Goal: Task Accomplishment & Management: Use online tool/utility

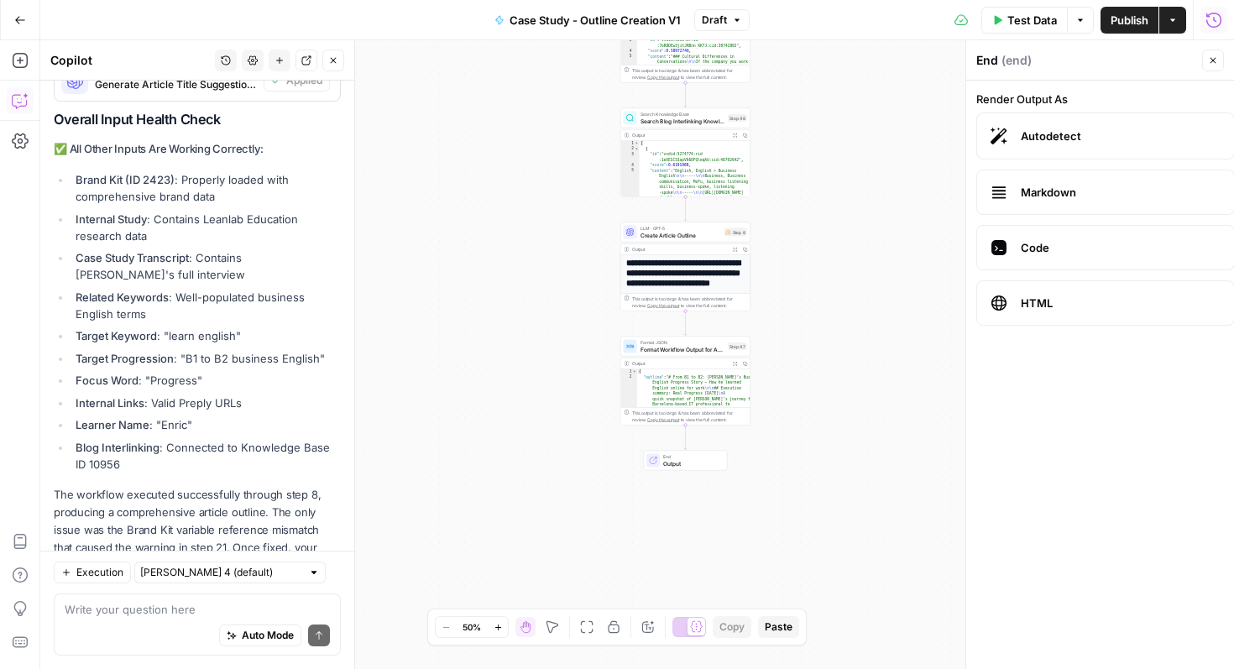
scroll to position [3, 0]
click at [1166, 24] on button "Actions" at bounding box center [1172, 20] width 27 height 27
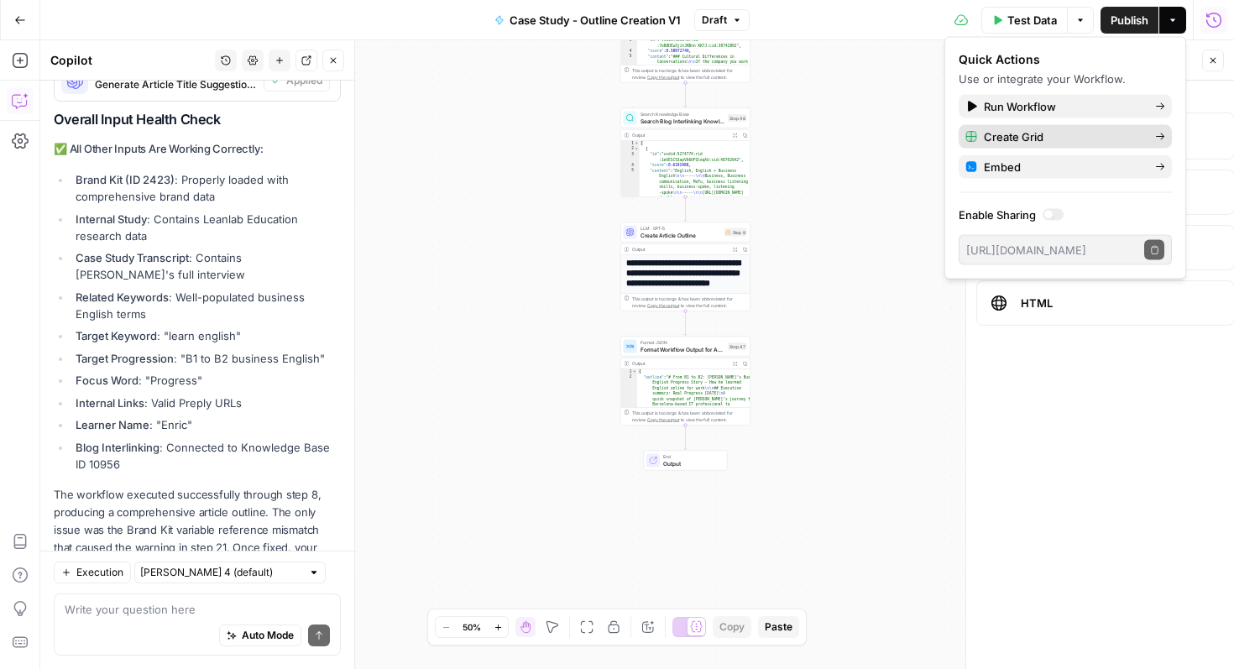
click at [1119, 133] on span "Create Grid" at bounding box center [1063, 136] width 158 height 17
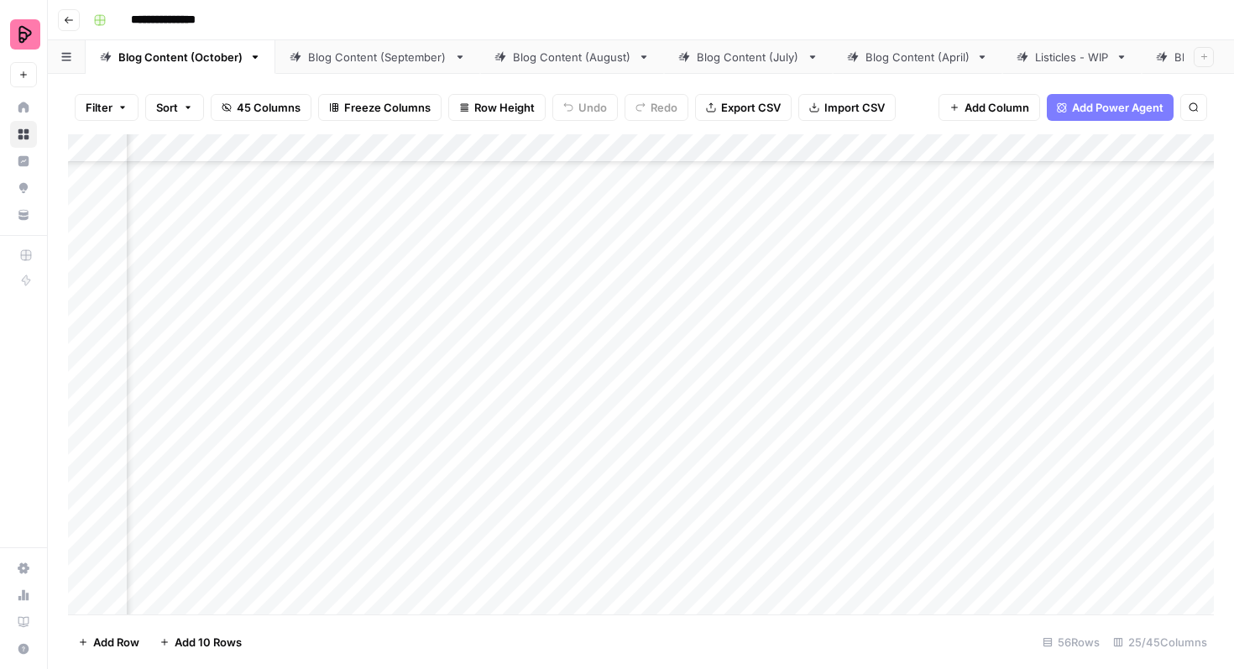
scroll to position [460, 784]
click at [631, 242] on div "Add Column" at bounding box center [640, 374] width 1145 height 480
click at [641, 281] on div "Add Column" at bounding box center [640, 374] width 1145 height 480
click at [641, 328] on div "Add Column" at bounding box center [640, 374] width 1145 height 480
click at [639, 367] on div "Add Column" at bounding box center [640, 374] width 1145 height 480
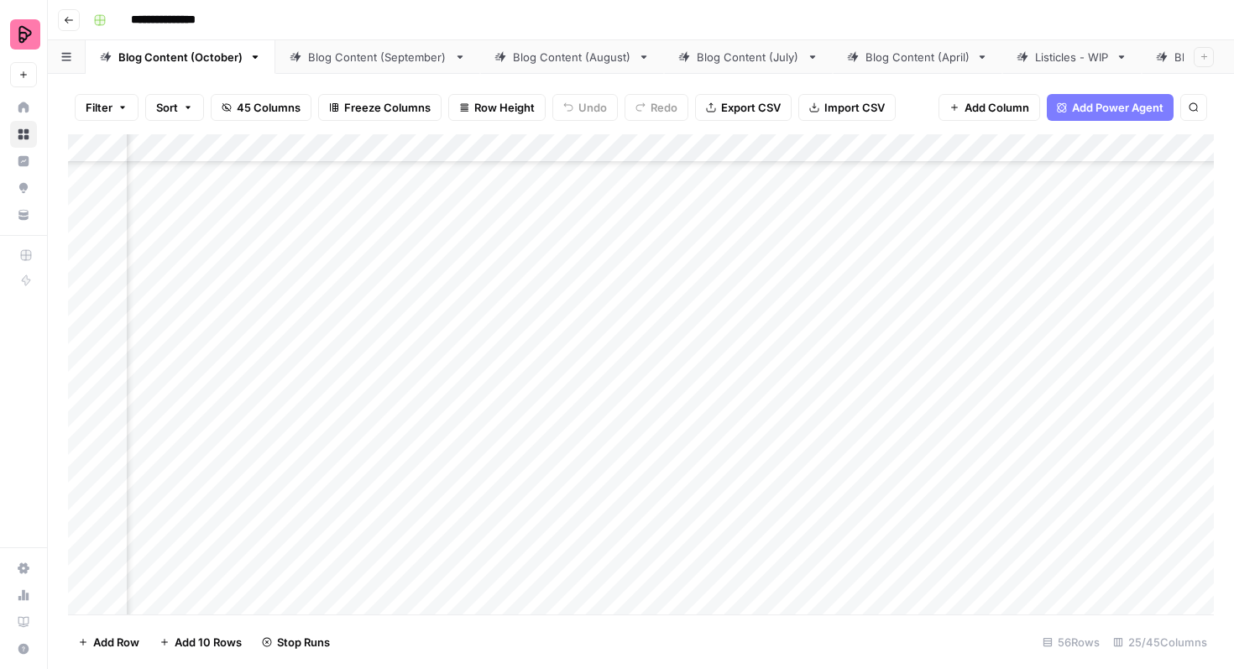
click at [640, 407] on div "Add Column" at bounding box center [640, 374] width 1145 height 480
click at [485, 458] on div "Add Column" at bounding box center [640, 374] width 1145 height 480
click at [478, 504] on div "Add Column" at bounding box center [640, 374] width 1145 height 480
click at [477, 549] on div "Add Column" at bounding box center [640, 374] width 1145 height 480
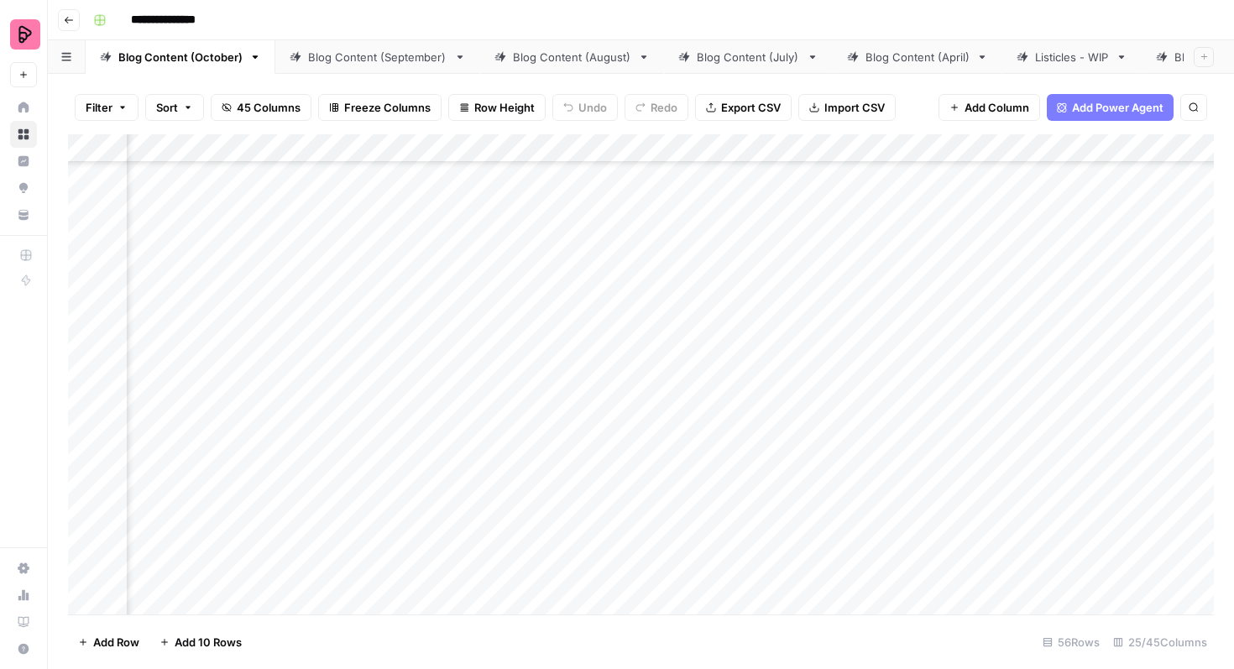
scroll to position [460, 1020]
click at [1090, 238] on div "Add Column" at bounding box center [640, 374] width 1145 height 480
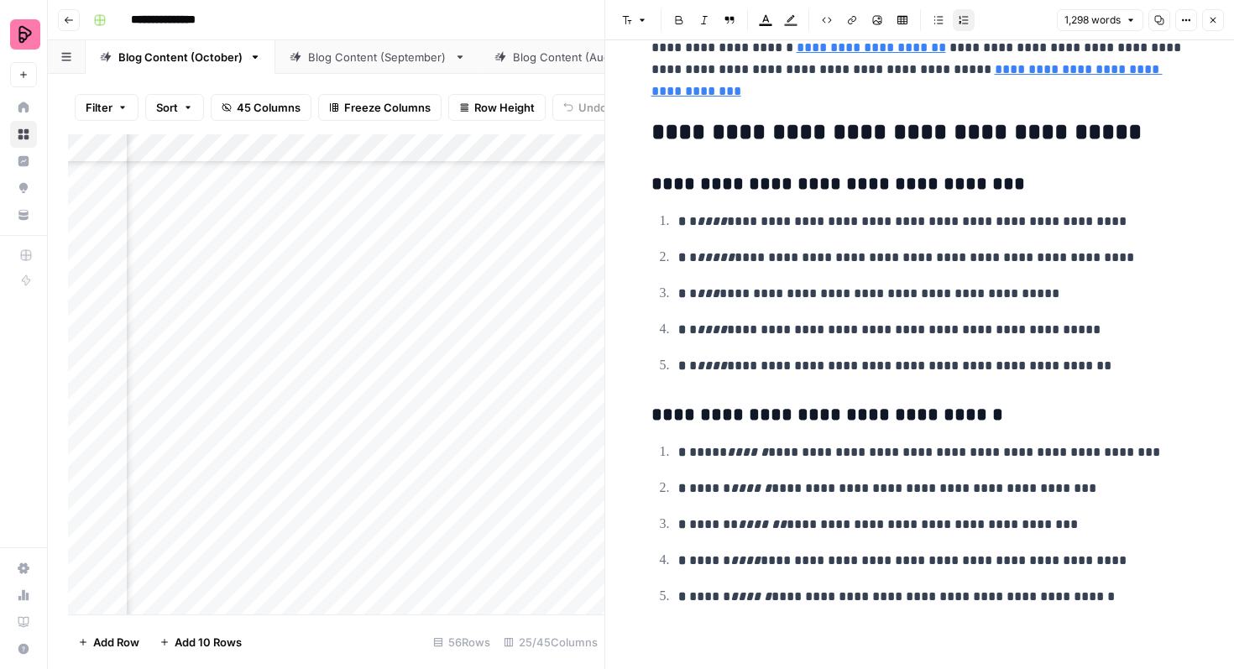
scroll to position [5168, 0]
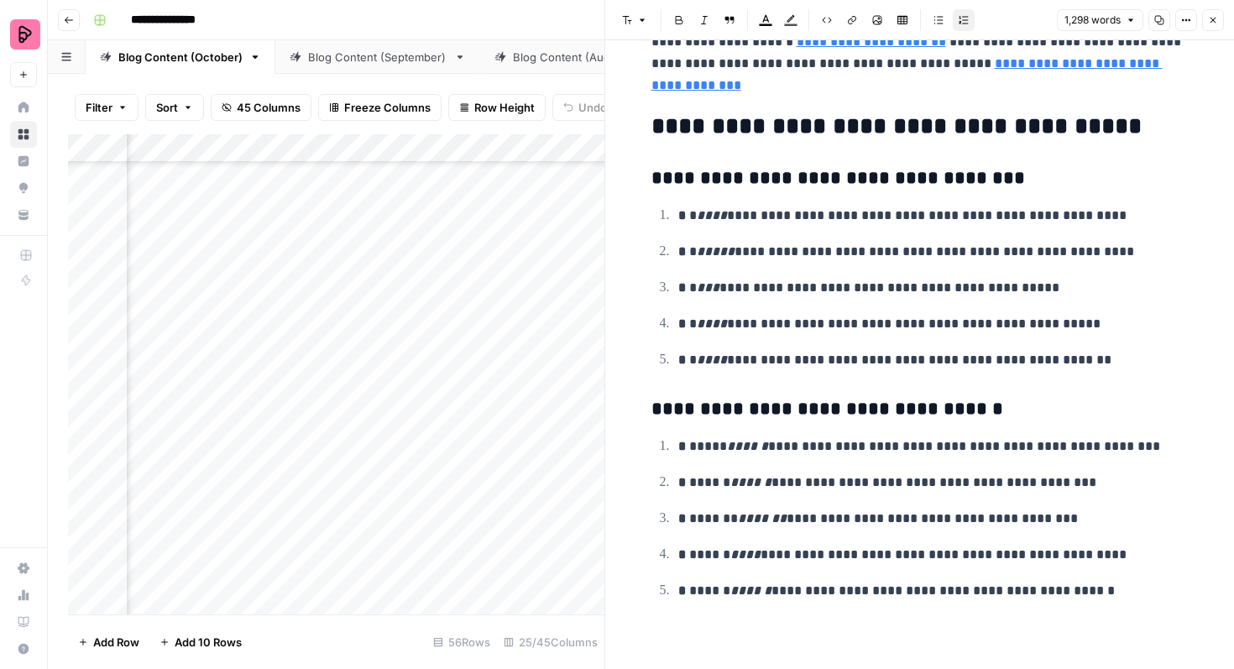
click at [1209, 23] on icon "button" at bounding box center [1213, 20] width 10 height 10
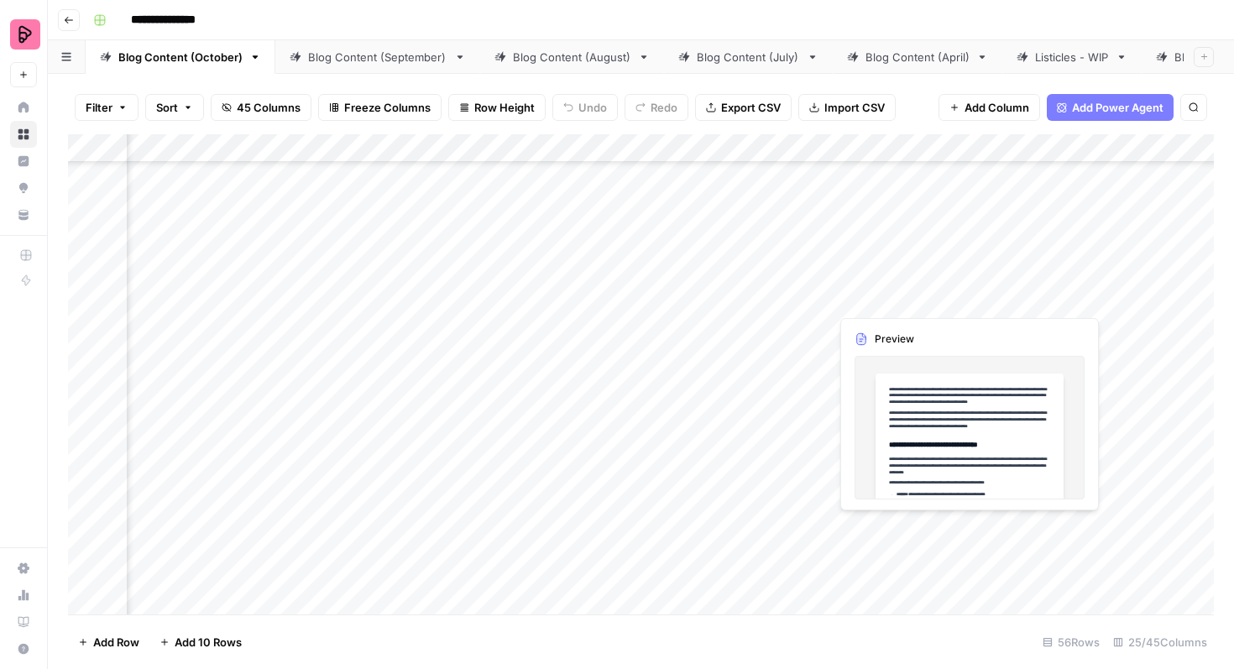
click at [1087, 284] on div "Add Column" at bounding box center [640, 374] width 1145 height 480
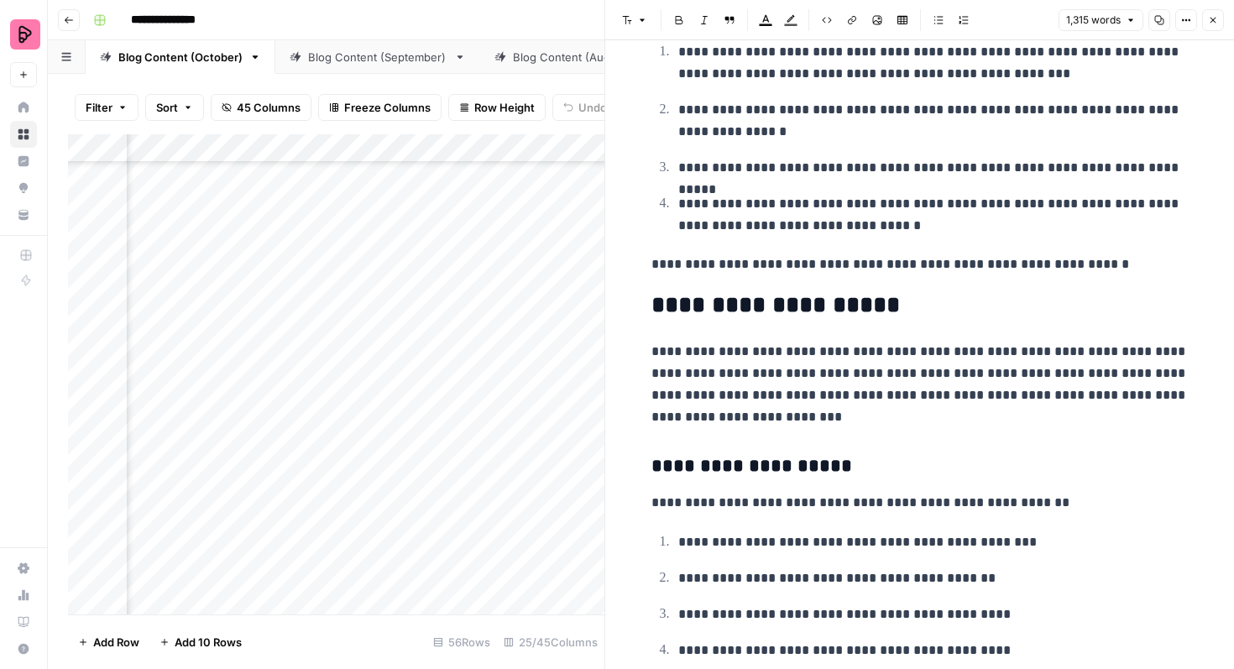
scroll to position [3838, 0]
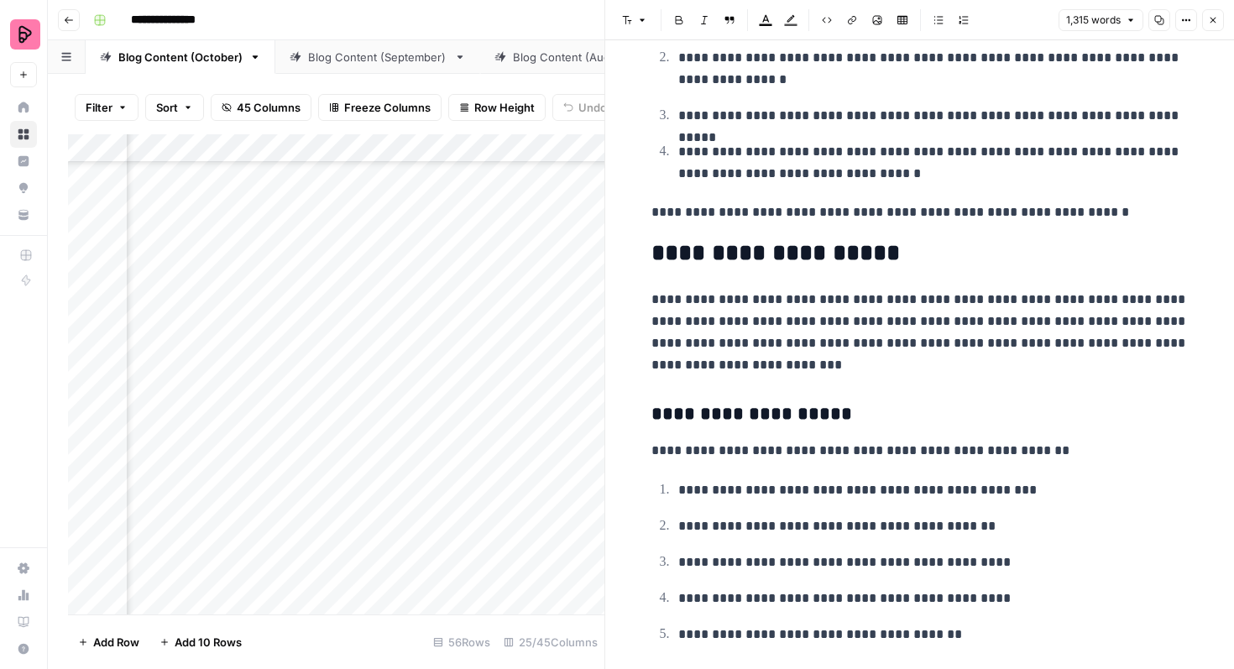
click at [1213, 23] on icon "button" at bounding box center [1213, 20] width 10 height 10
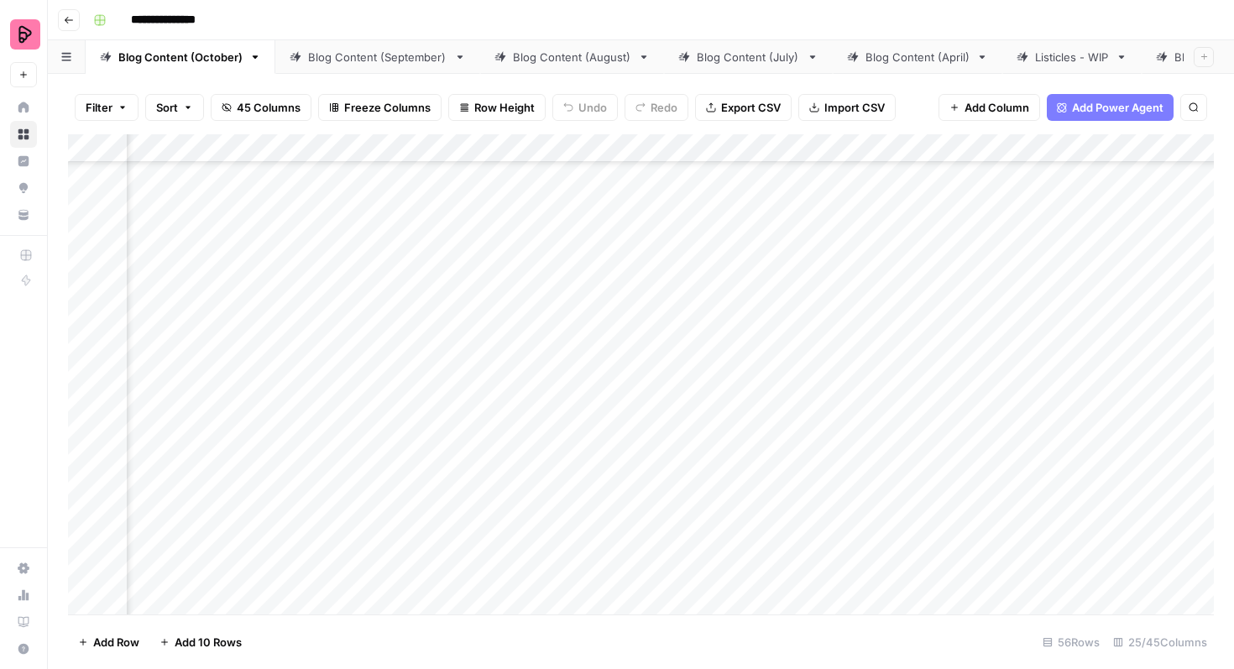
click at [604, 292] on div "Add Column" at bounding box center [640, 374] width 1145 height 480
click at [603, 292] on div "Add Column" at bounding box center [640, 374] width 1145 height 480
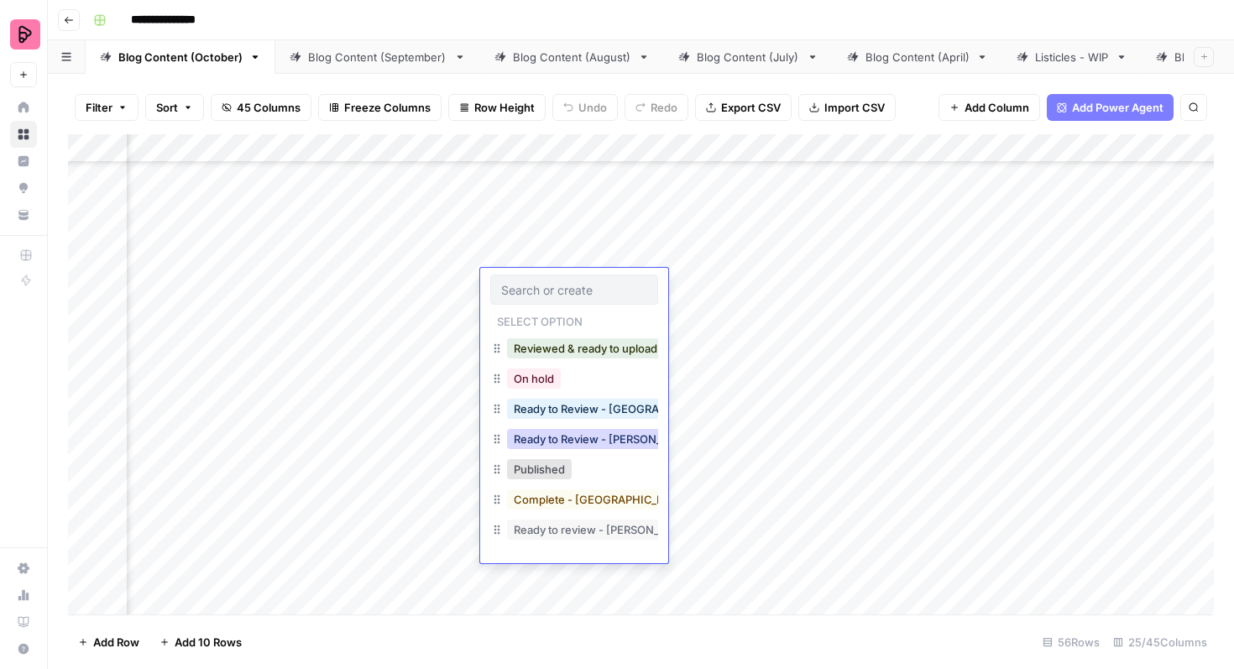
click at [587, 435] on button "Ready to Review - Rebekah" at bounding box center [606, 439] width 198 height 20
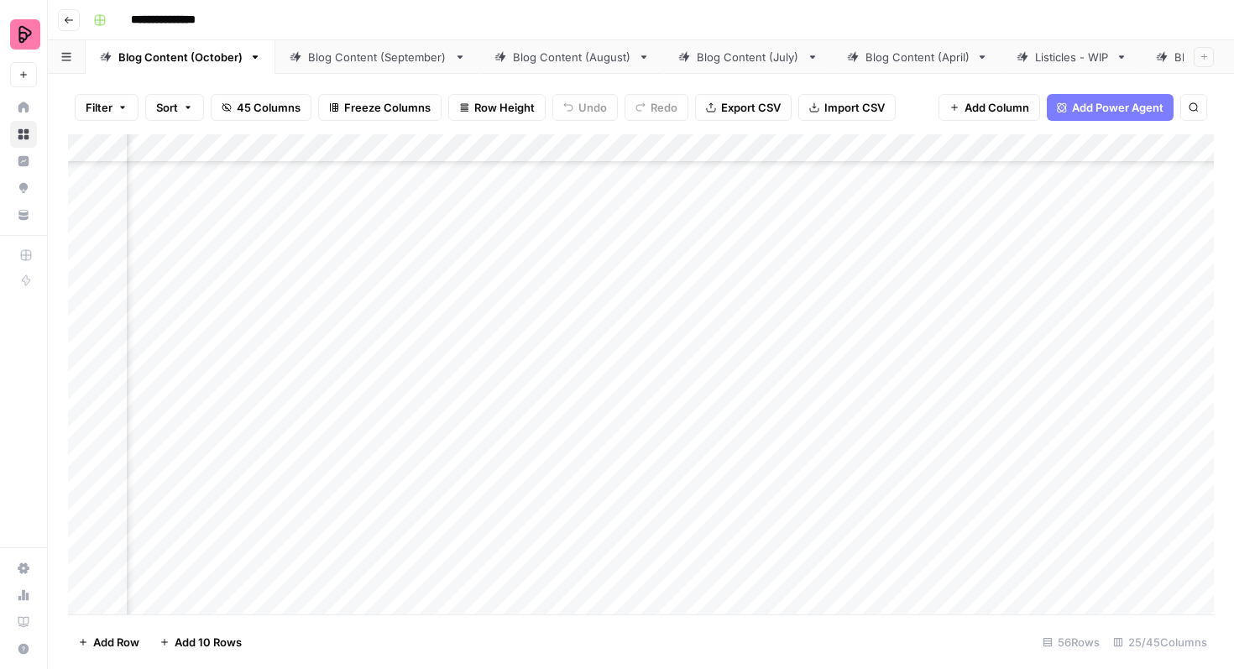
click at [577, 253] on div "Add Column" at bounding box center [640, 374] width 1145 height 480
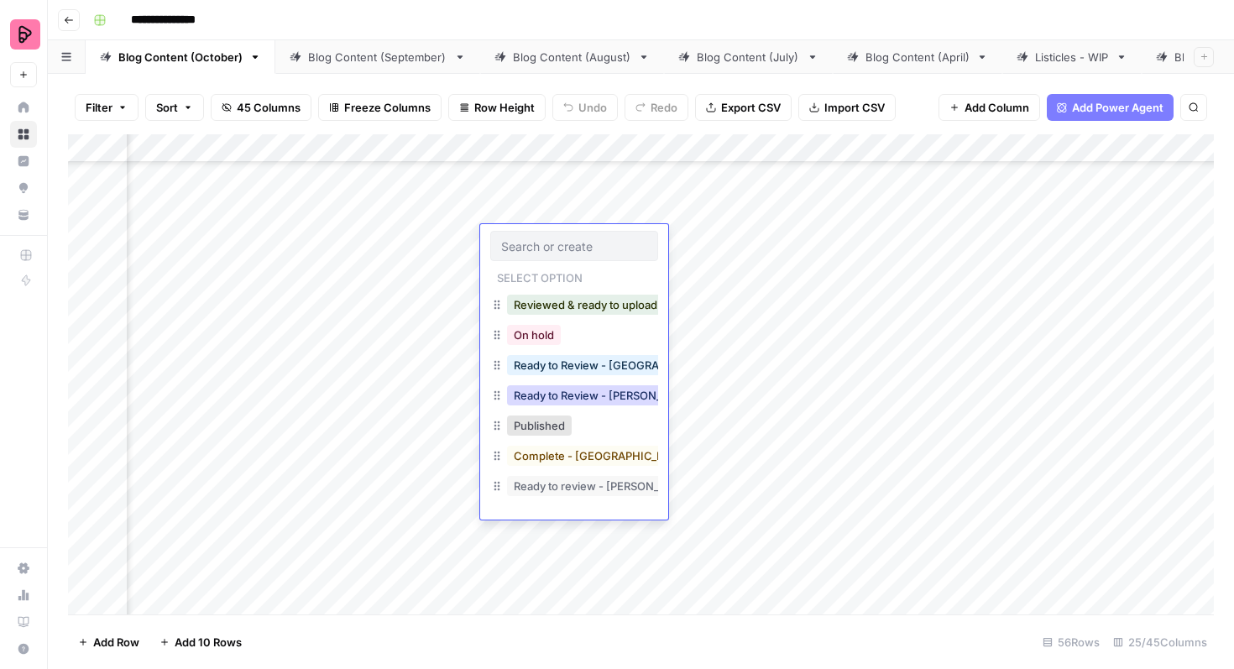
click at [580, 393] on button "Ready to Review - Rebekah" at bounding box center [606, 395] width 198 height 20
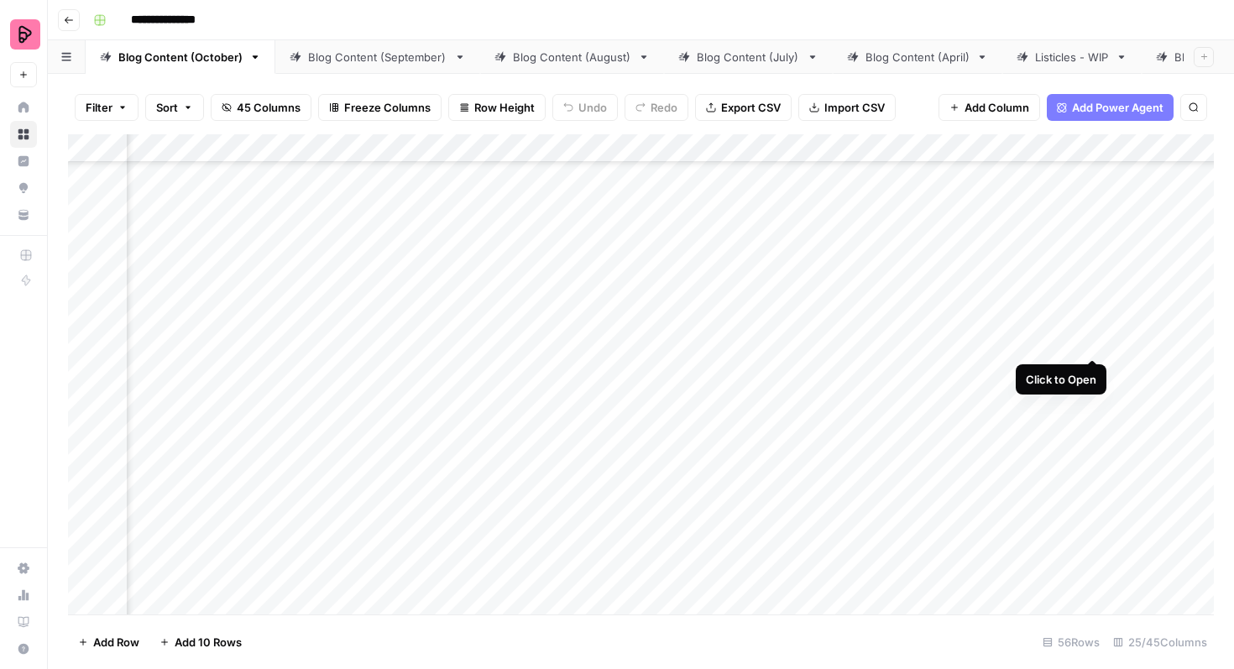
click at [1090, 323] on div "Add Column" at bounding box center [640, 374] width 1145 height 480
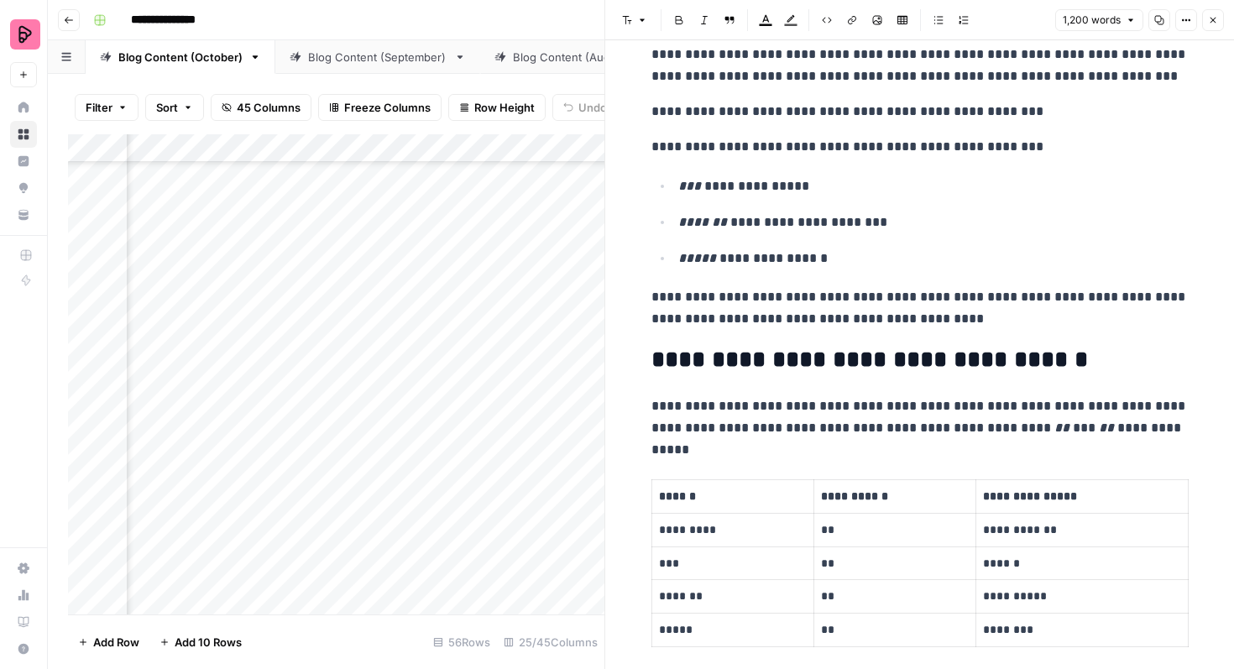
scroll to position [240, 0]
click at [679, 190] on em "***" at bounding box center [689, 186] width 23 height 13
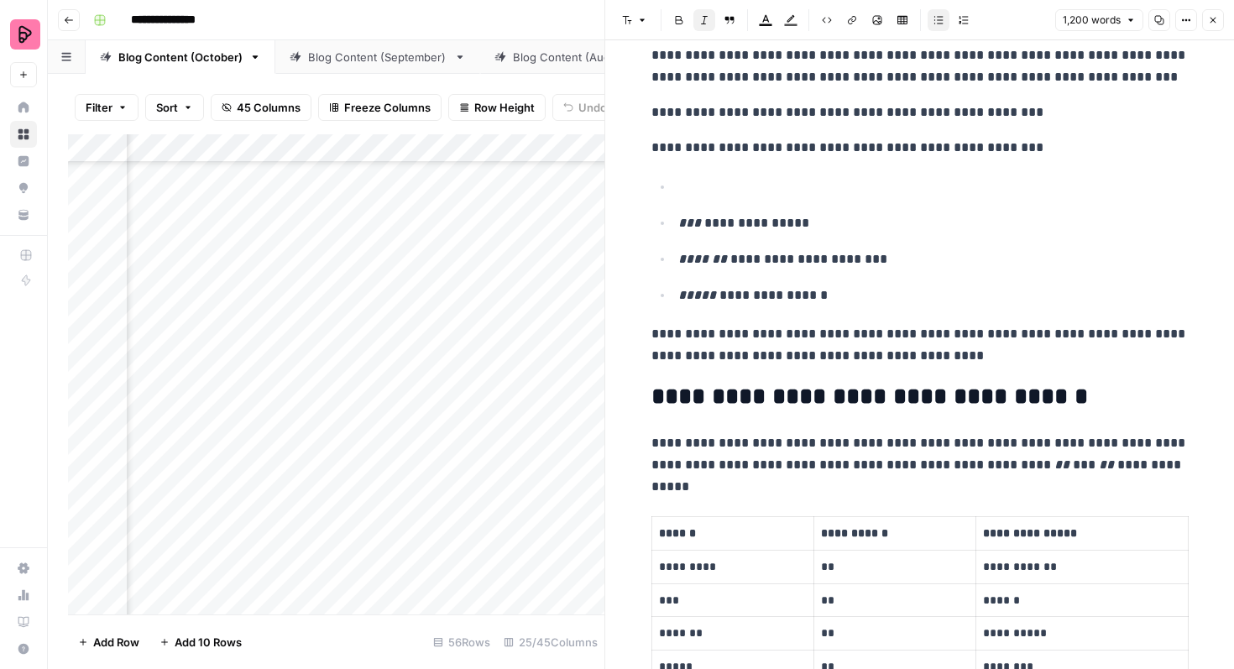
click at [697, 180] on p at bounding box center [933, 187] width 510 height 22
drag, startPoint x: 739, startPoint y: 186, endPoint x: 670, endPoint y: 185, distance: 69.7
click at [670, 185] on ul "**********" at bounding box center [919, 240] width 537 height 131
copy p "*********"
click at [738, 183] on p "**********" at bounding box center [933, 187] width 510 height 22
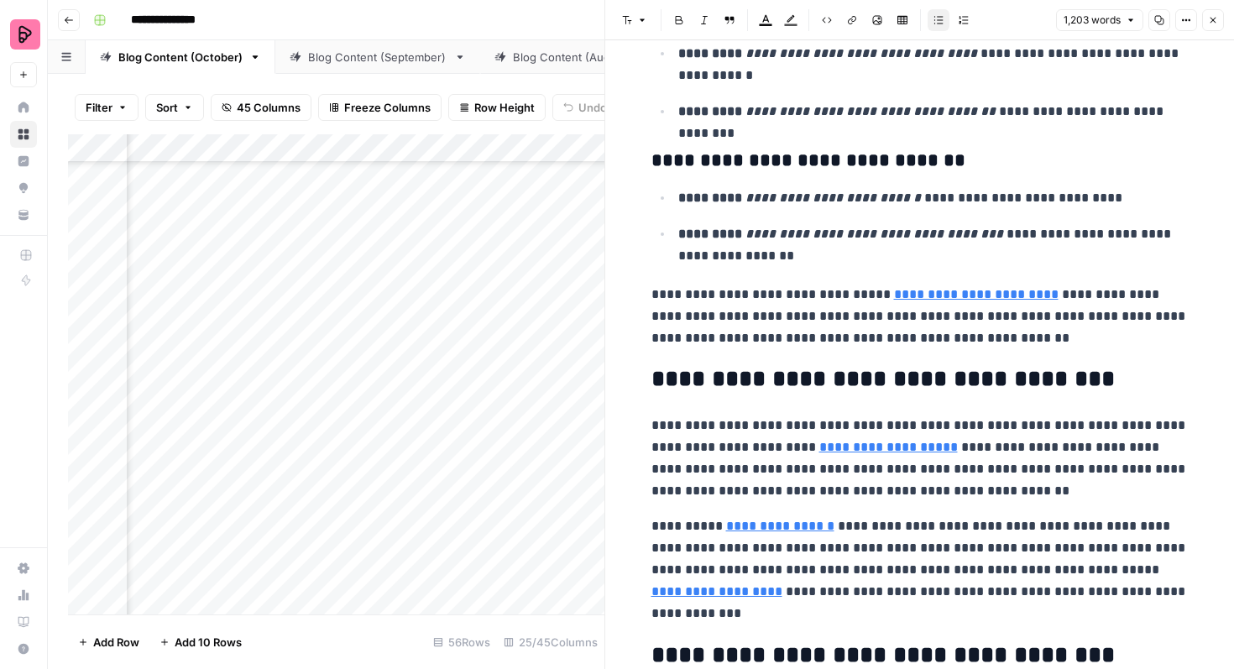
scroll to position [3528, 0]
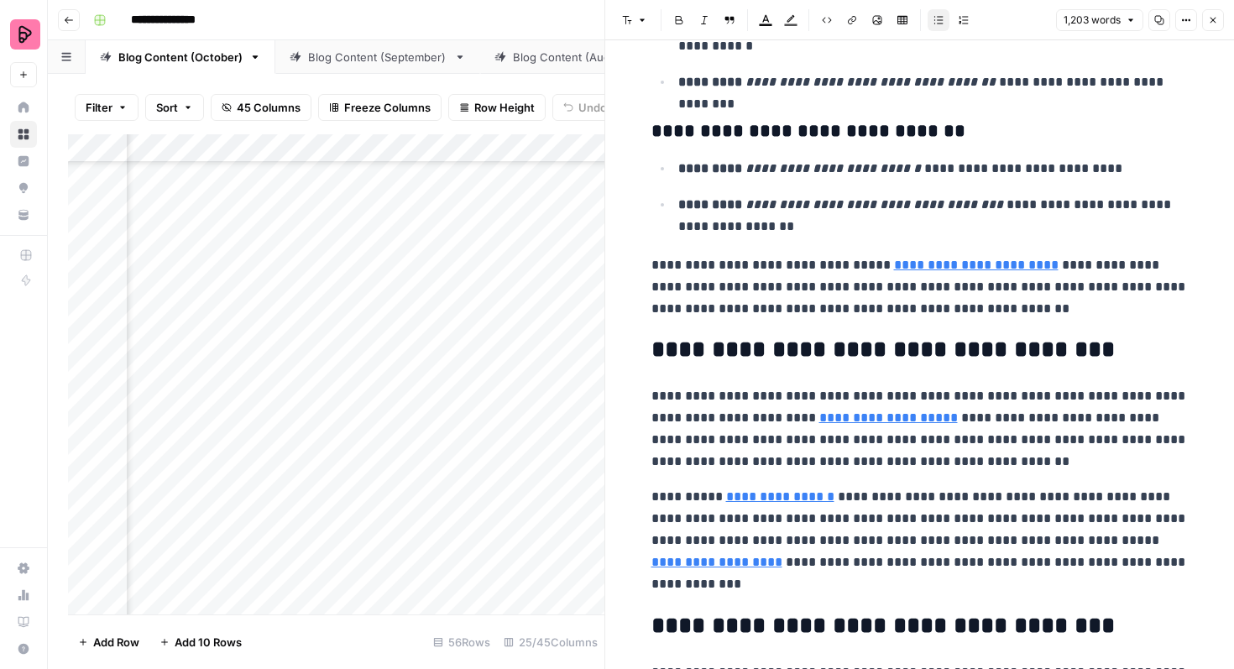
click at [1215, 18] on icon "button" at bounding box center [1213, 20] width 10 height 10
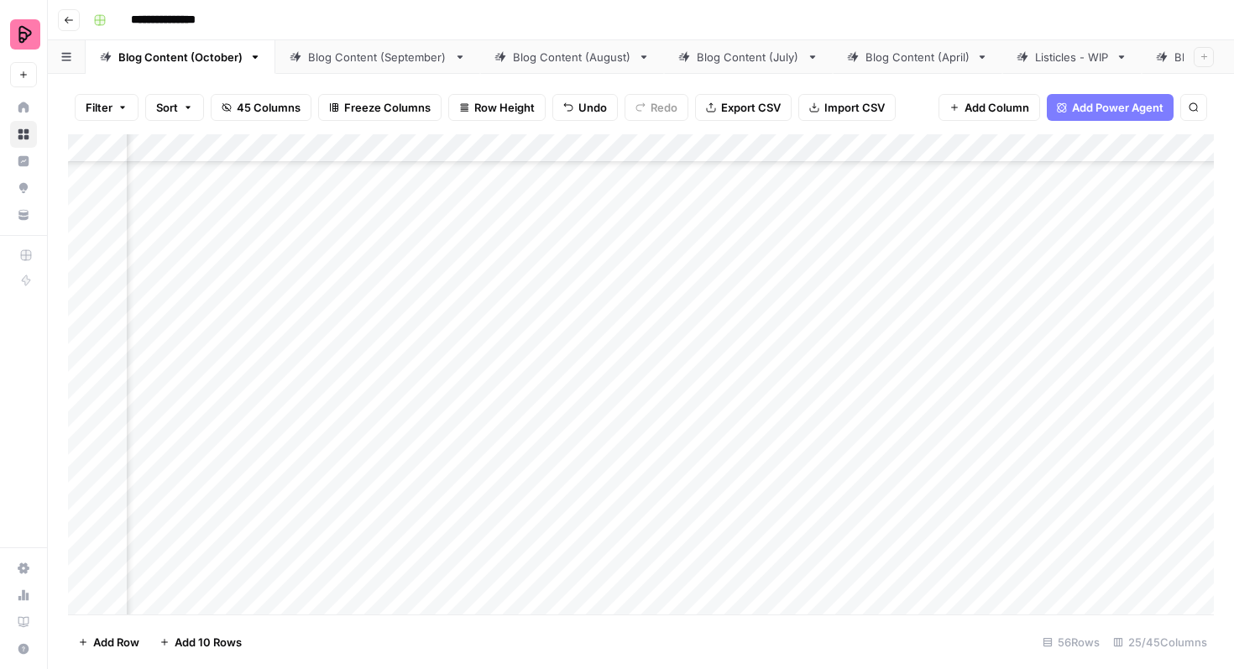
click at [586, 342] on div "Add Column" at bounding box center [640, 374] width 1145 height 480
click at [571, 342] on div "Add Column" at bounding box center [640, 374] width 1145 height 480
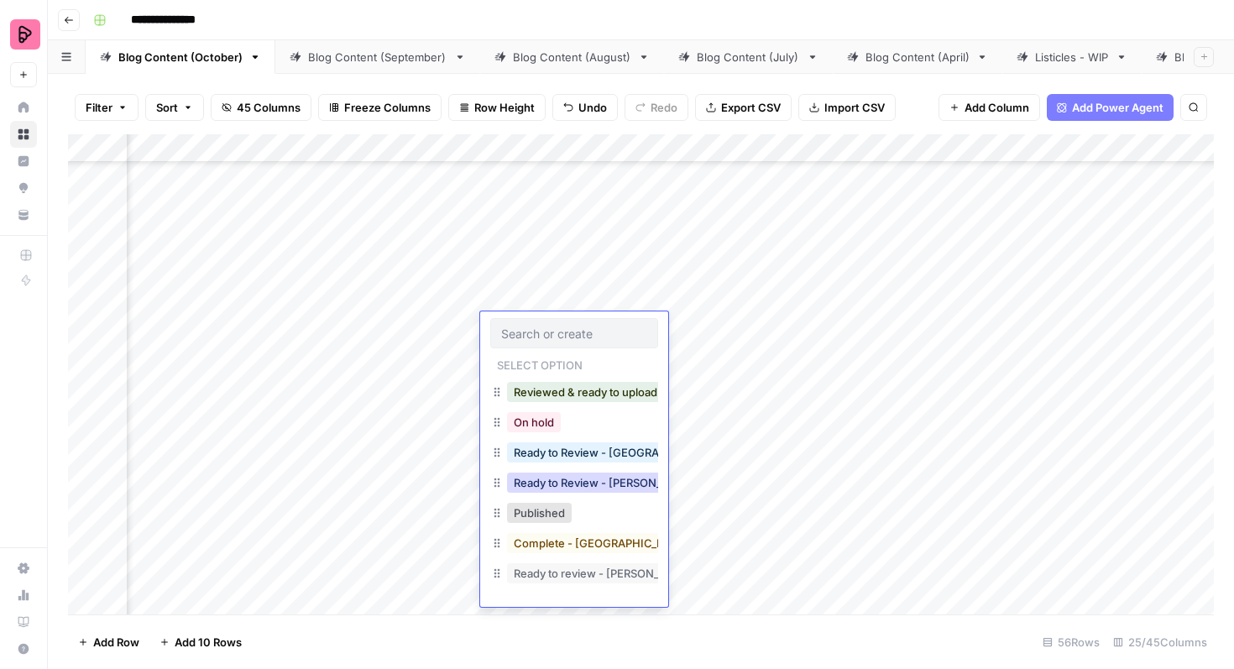
click at [598, 475] on div "Ready to Review - Rebekah" at bounding box center [606, 482] width 205 height 23
click at [597, 475] on button "Ready to Review - Rebekah" at bounding box center [606, 482] width 198 height 20
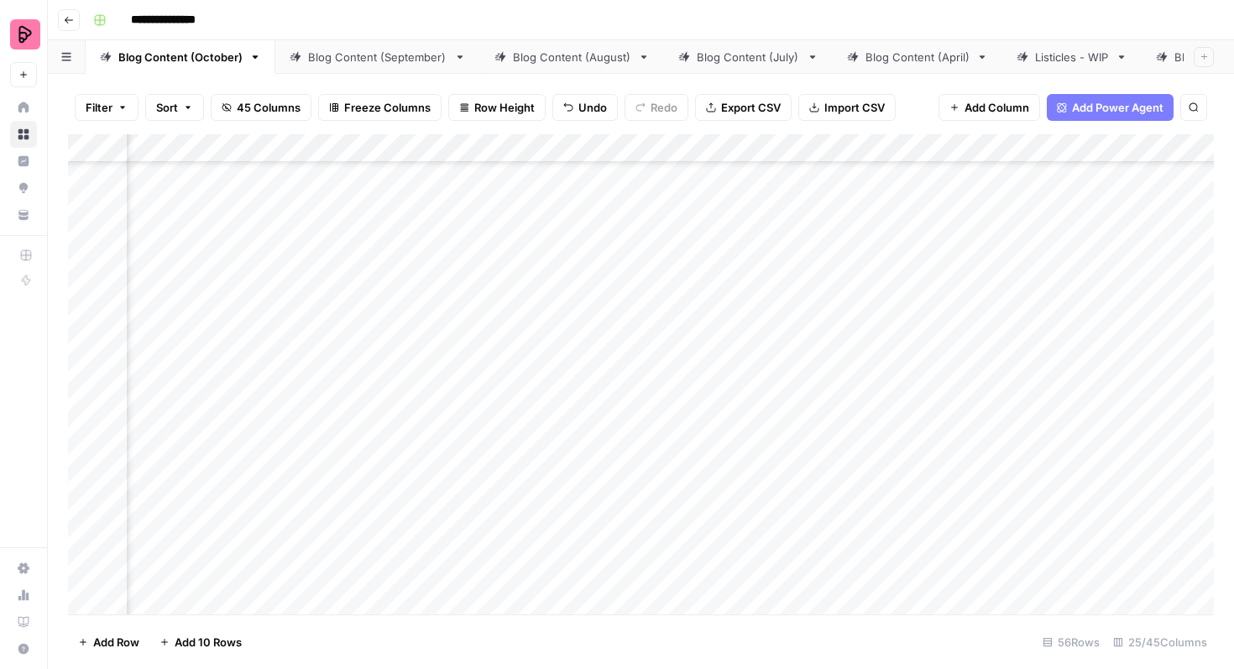
scroll to position [474, 1020]
click at [1093, 357] on div "Add Column" at bounding box center [640, 374] width 1145 height 480
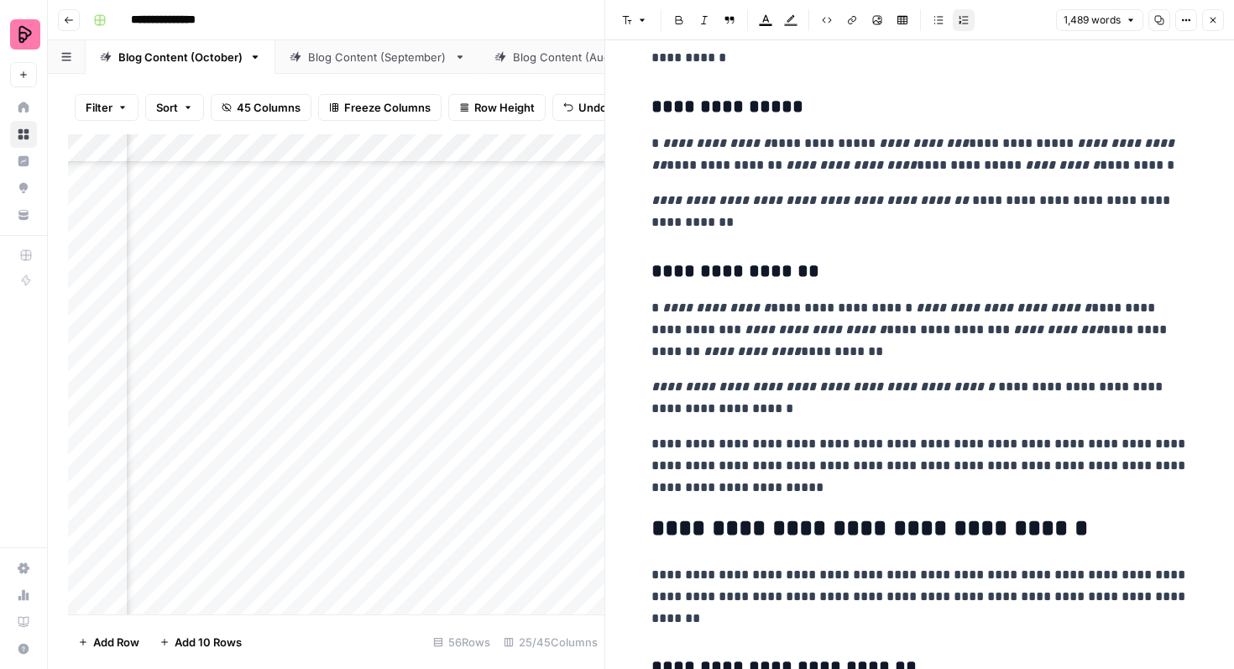
scroll to position [2653, 0]
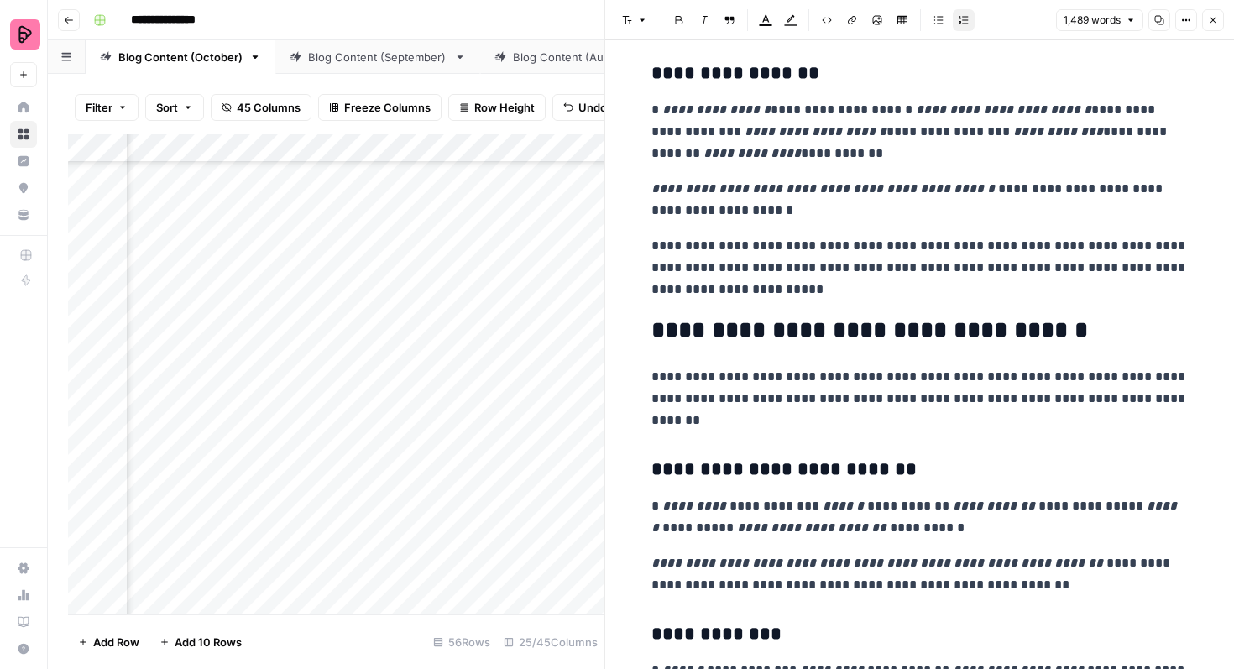
click at [1209, 29] on button "Close" at bounding box center [1213, 20] width 22 height 22
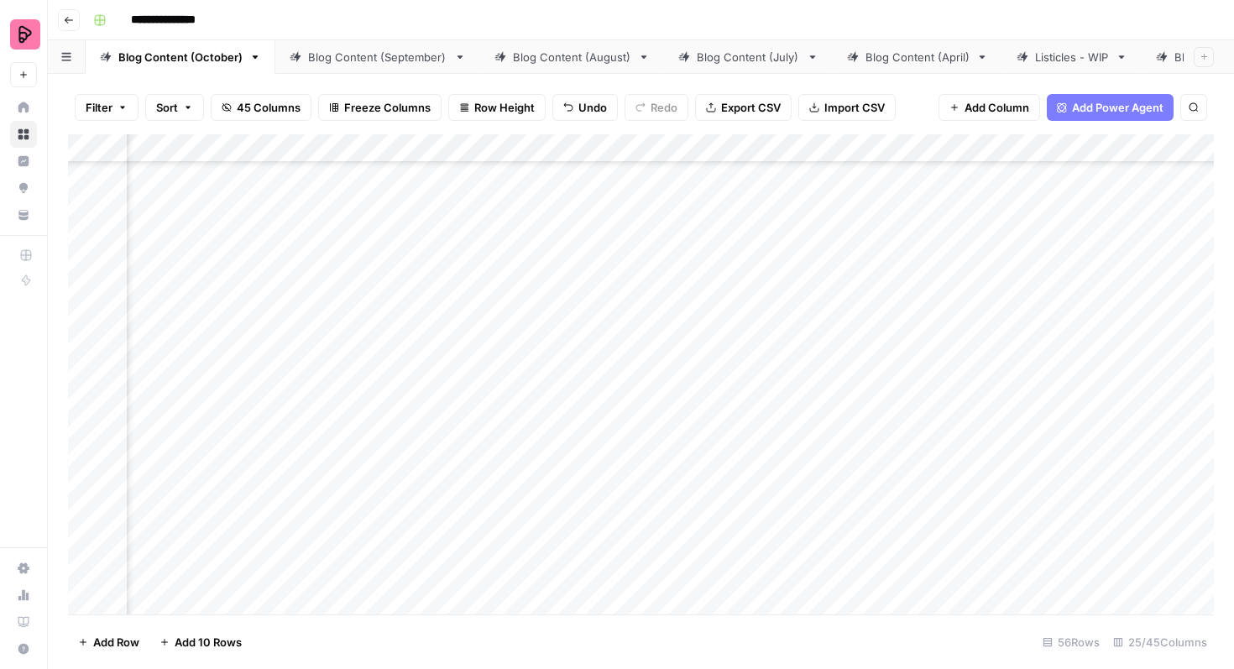
click at [575, 368] on div "Add Column" at bounding box center [640, 374] width 1145 height 480
click at [554, 368] on div "Add Column" at bounding box center [640, 374] width 1145 height 480
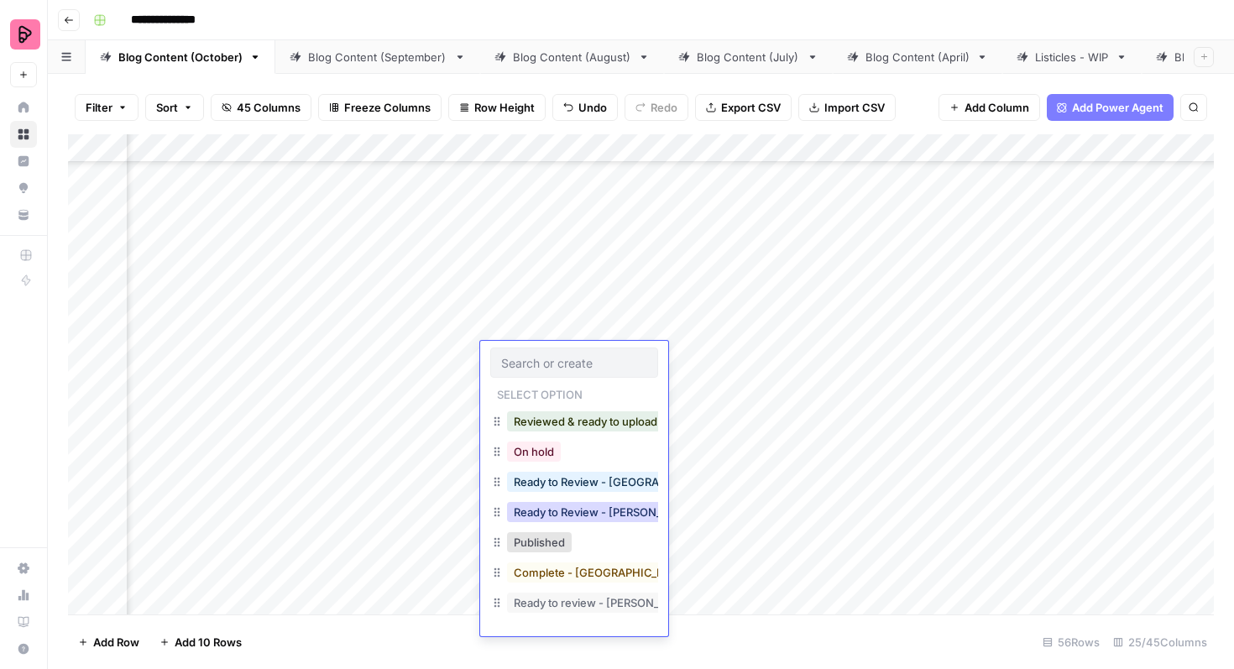
click at [587, 509] on button "Ready to Review - Rebekah" at bounding box center [606, 512] width 198 height 20
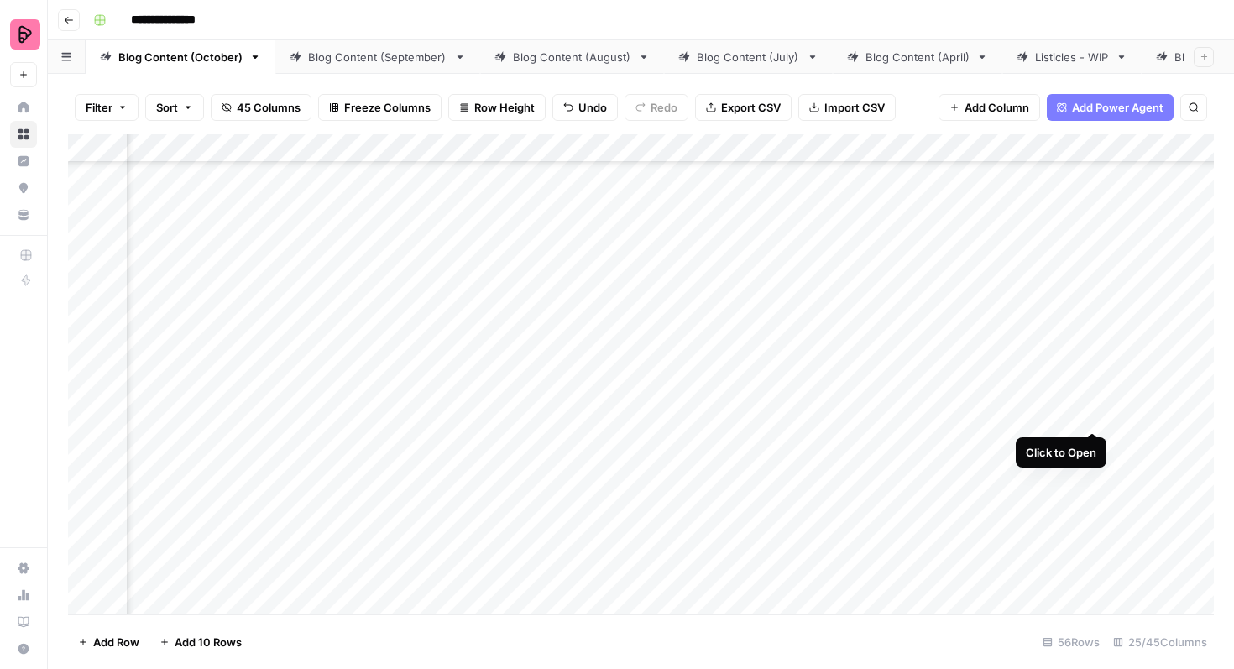
click at [1091, 396] on div "Add Column" at bounding box center [640, 374] width 1145 height 480
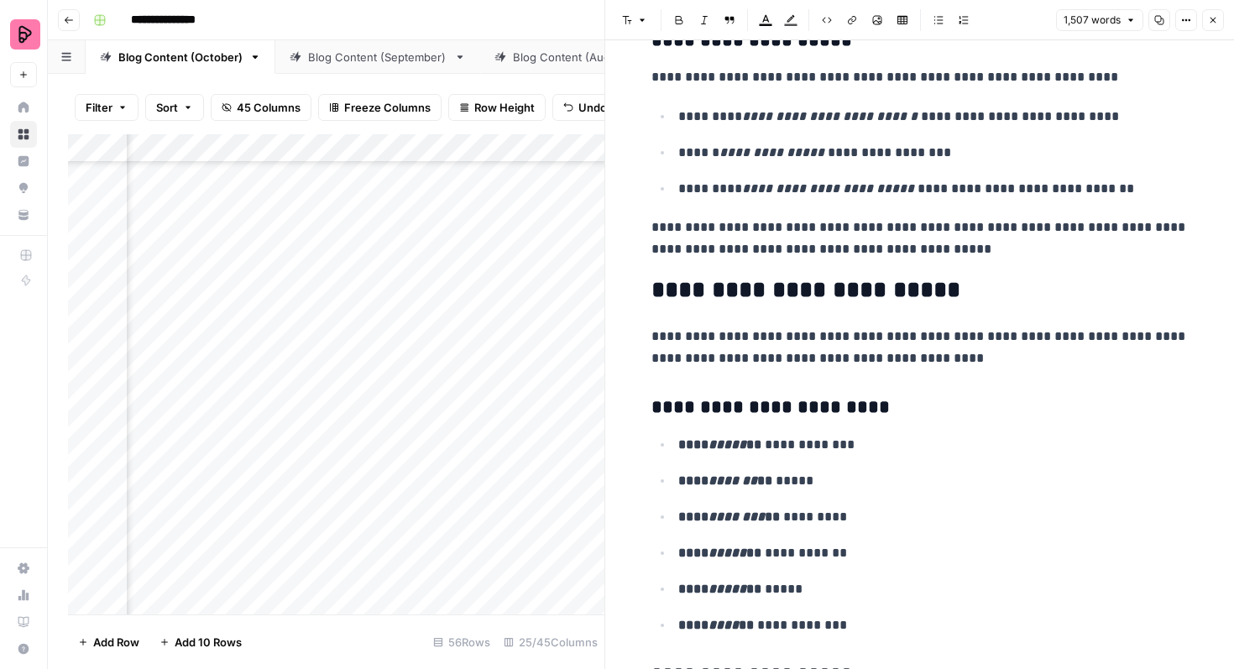
scroll to position [1831, 0]
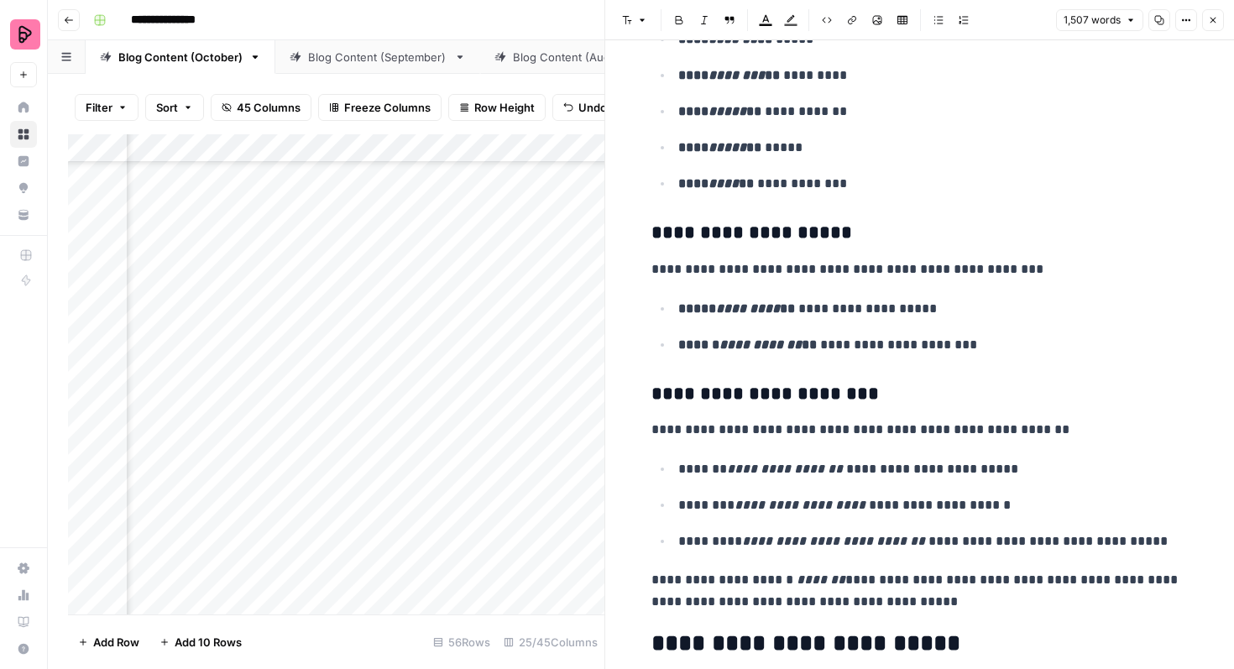
click at [1218, 23] on button "Close" at bounding box center [1213, 20] width 22 height 22
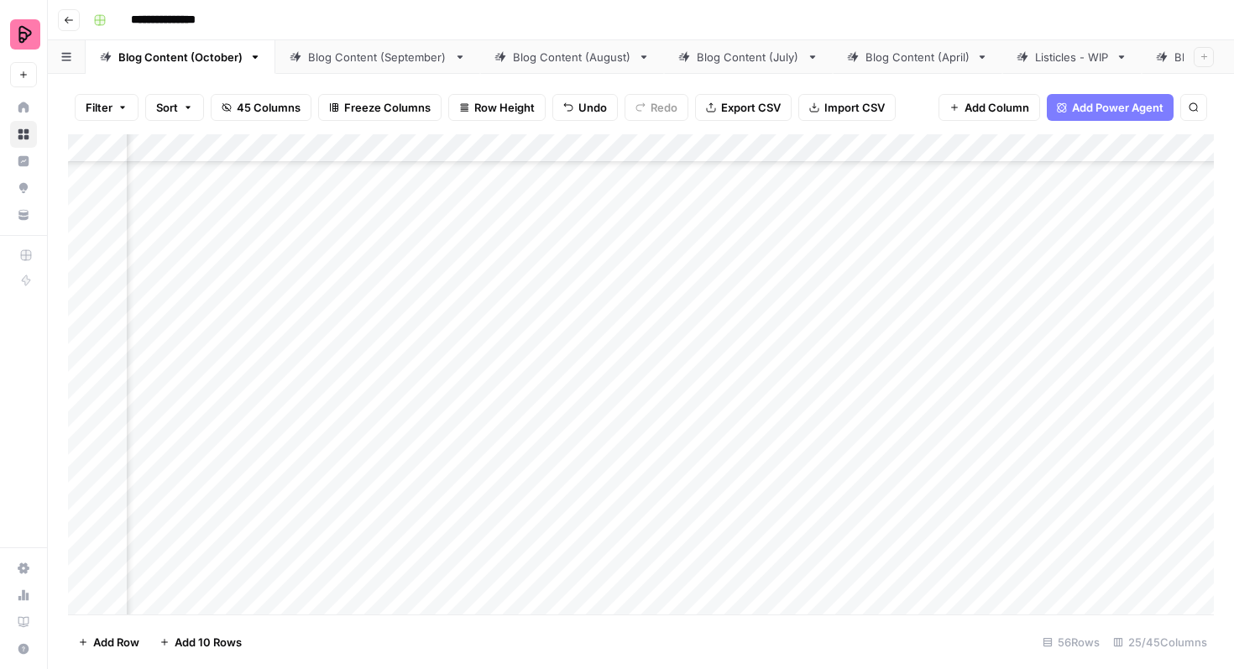
click at [582, 394] on div "Add Column" at bounding box center [640, 374] width 1145 height 480
click at [582, 416] on div "Add Column" at bounding box center [640, 374] width 1145 height 480
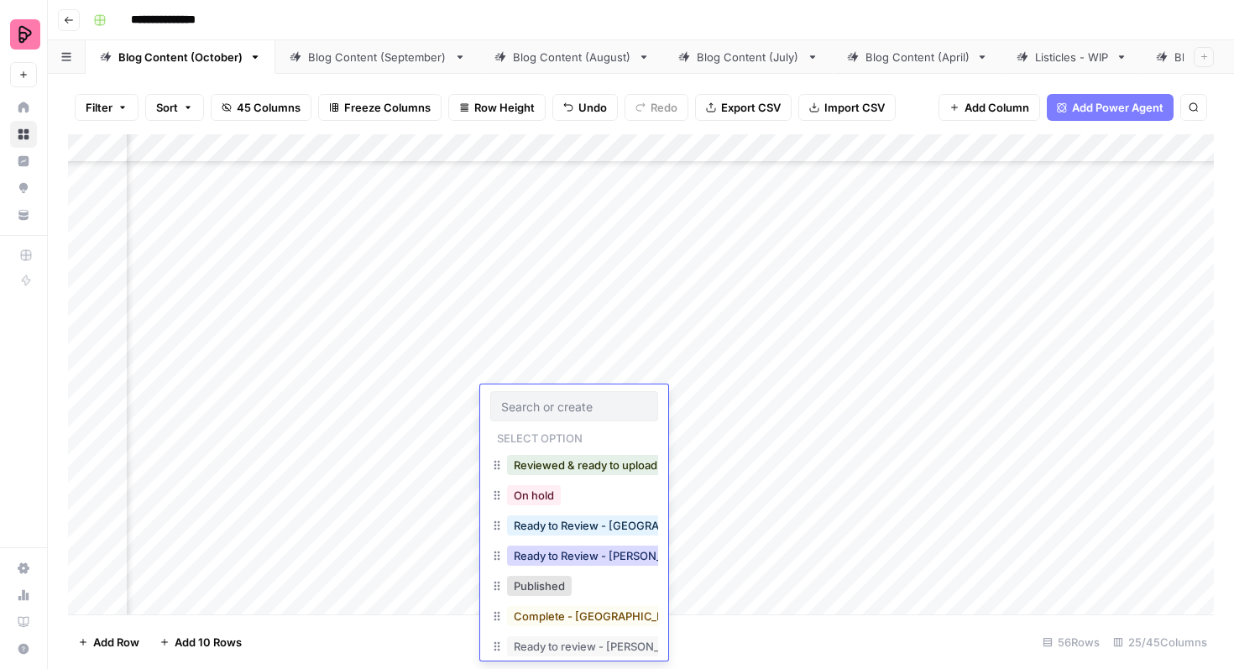
click at [617, 551] on button "Ready to Review - Rebekah" at bounding box center [606, 555] width 198 height 20
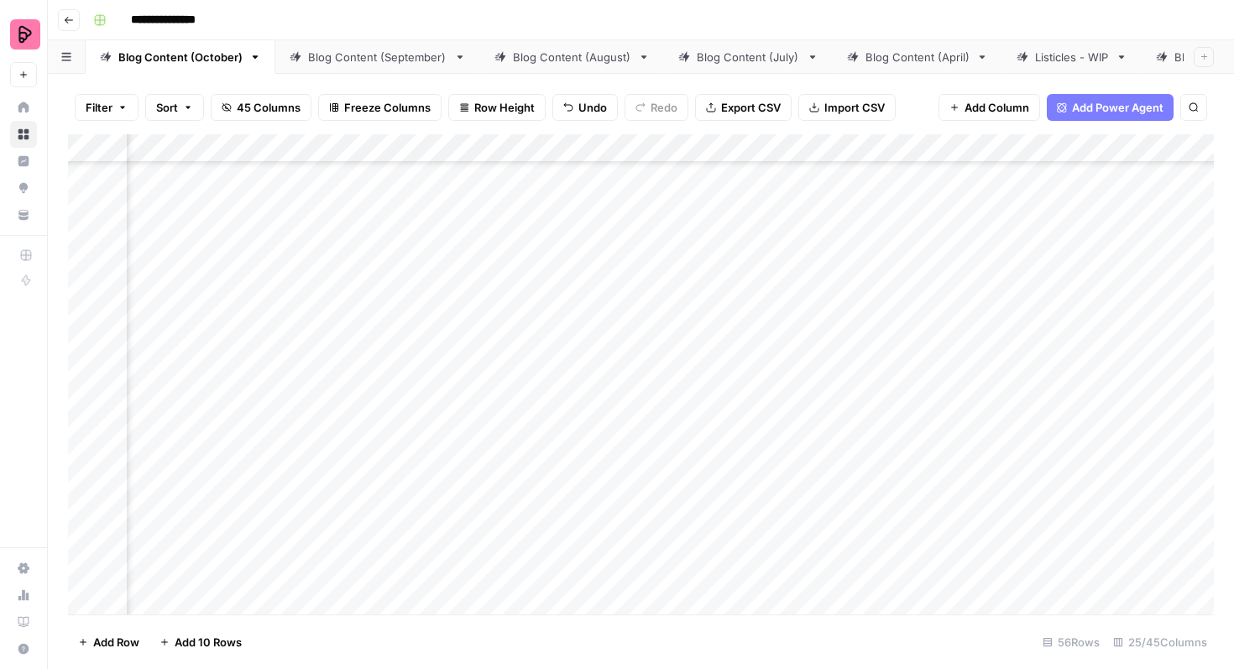
scroll to position [472, 743]
click at [394, 56] on div "Blog Content (September)" at bounding box center [377, 57] width 139 height 17
click at [803, 150] on div "Add Column" at bounding box center [640, 374] width 1145 height 480
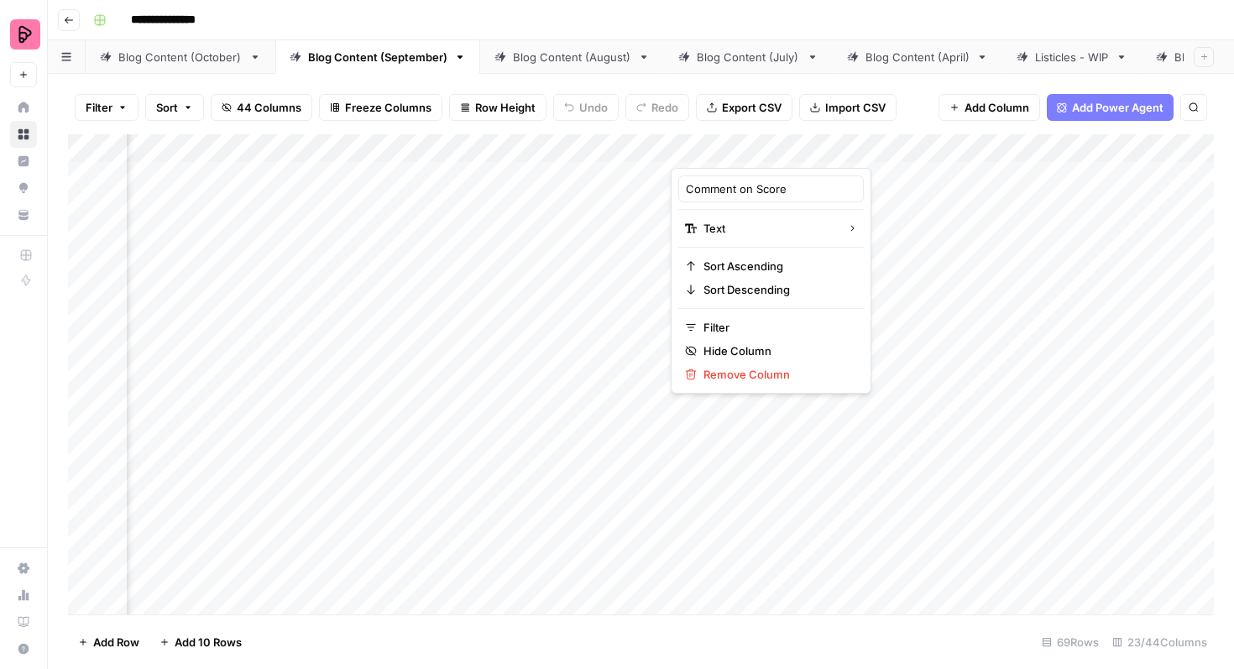
click at [848, 201] on div "Add Column" at bounding box center [640, 374] width 1145 height 480
drag, startPoint x: 895, startPoint y: 189, endPoint x: 821, endPoint y: 627, distance: 444.2
click at [821, 627] on div "Filter Sort 44 Columns Freeze Columns Row Height Undo Redo Export CSV Import CS…" at bounding box center [641, 371] width 1186 height 595
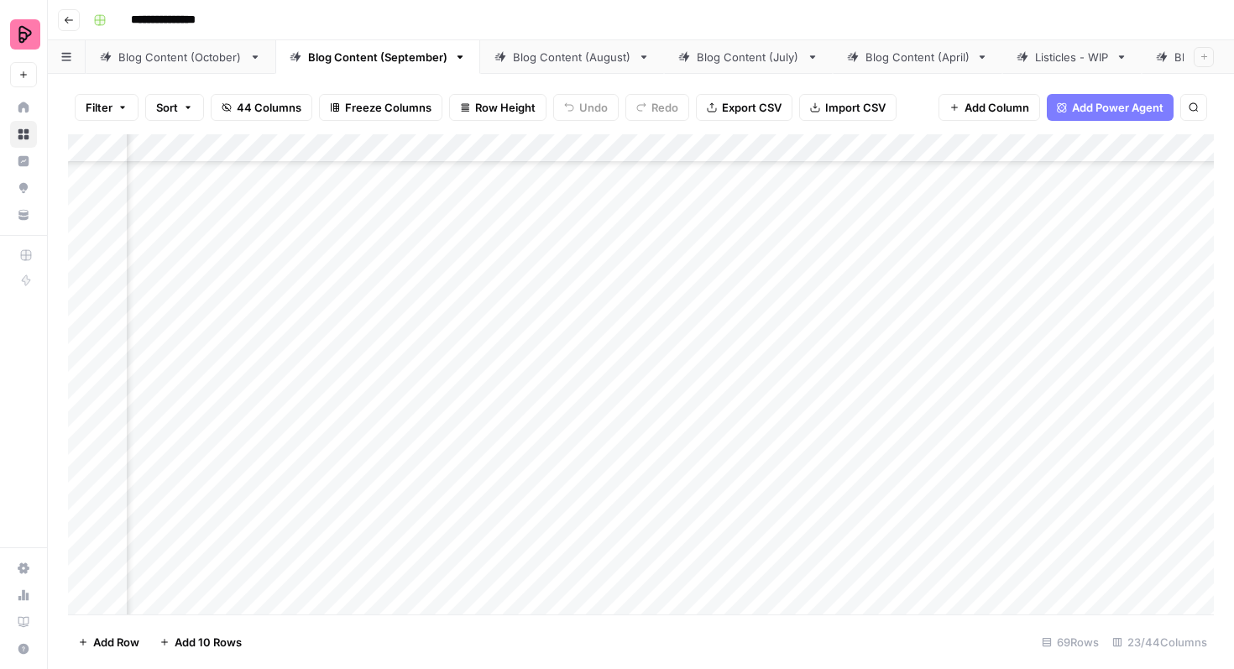
click at [615, 144] on div "Add Column" at bounding box center [640, 374] width 1145 height 480
click at [696, 144] on div at bounding box center [653, 151] width 152 height 34
click at [707, 124] on div "Filter Sort 44 Columns Freeze Columns Row Height Undo Redo Export CSV Import CS…" at bounding box center [640, 108] width 1145 height 54
click at [698, 190] on div "Add Column" at bounding box center [640, 374] width 1145 height 480
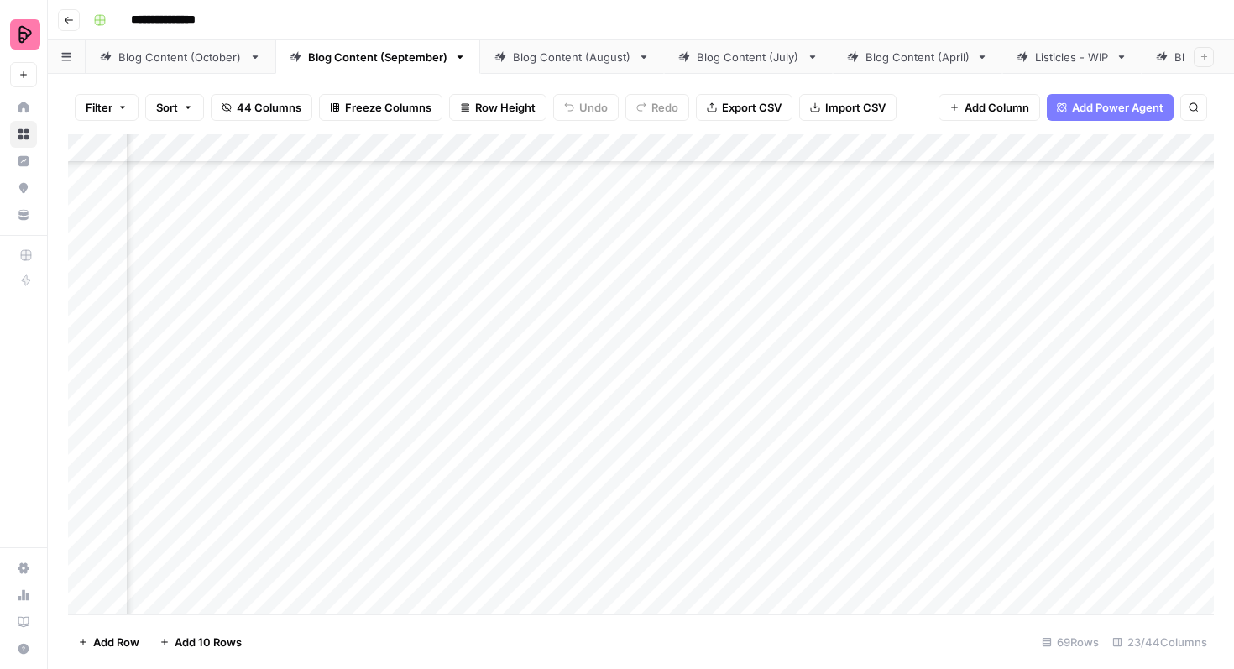
scroll to position [2586, 1097]
drag, startPoint x: 702, startPoint y: 191, endPoint x: 638, endPoint y: 668, distance: 481.0
click at [638, 668] on div "Filter Sort 44 Columns Freeze Columns Row Height Undo Redo Export CSV Import CS…" at bounding box center [641, 371] width 1186 height 595
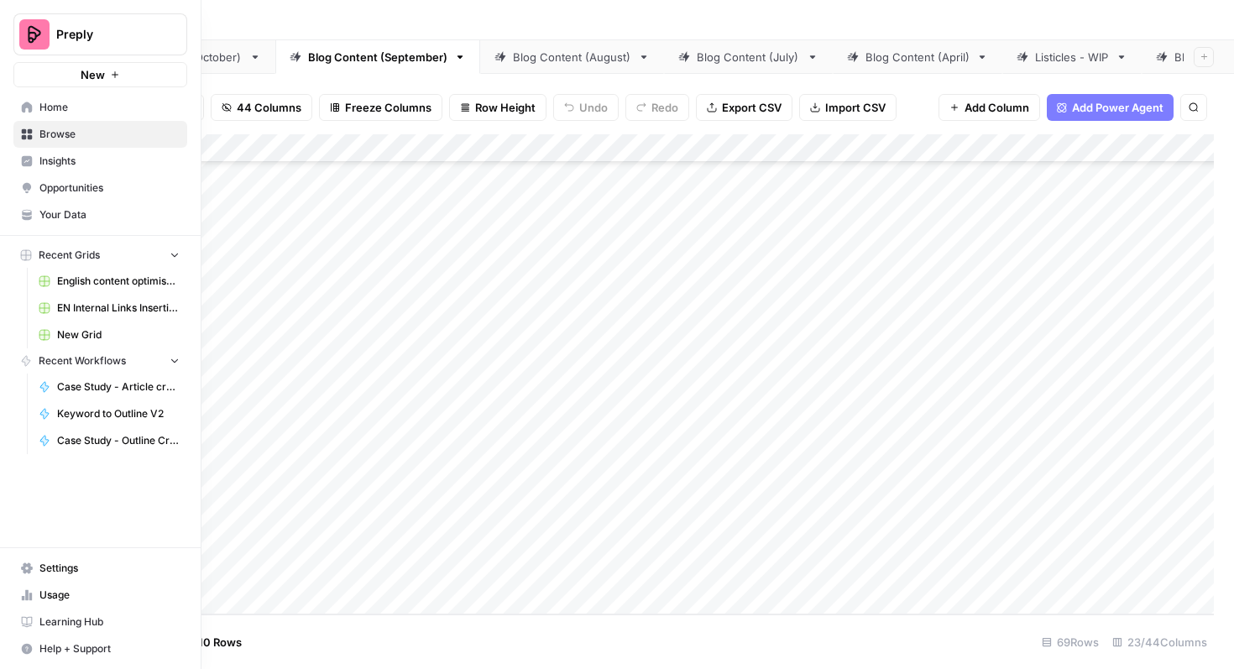
click at [81, 138] on span "Browse" at bounding box center [109, 134] width 140 height 15
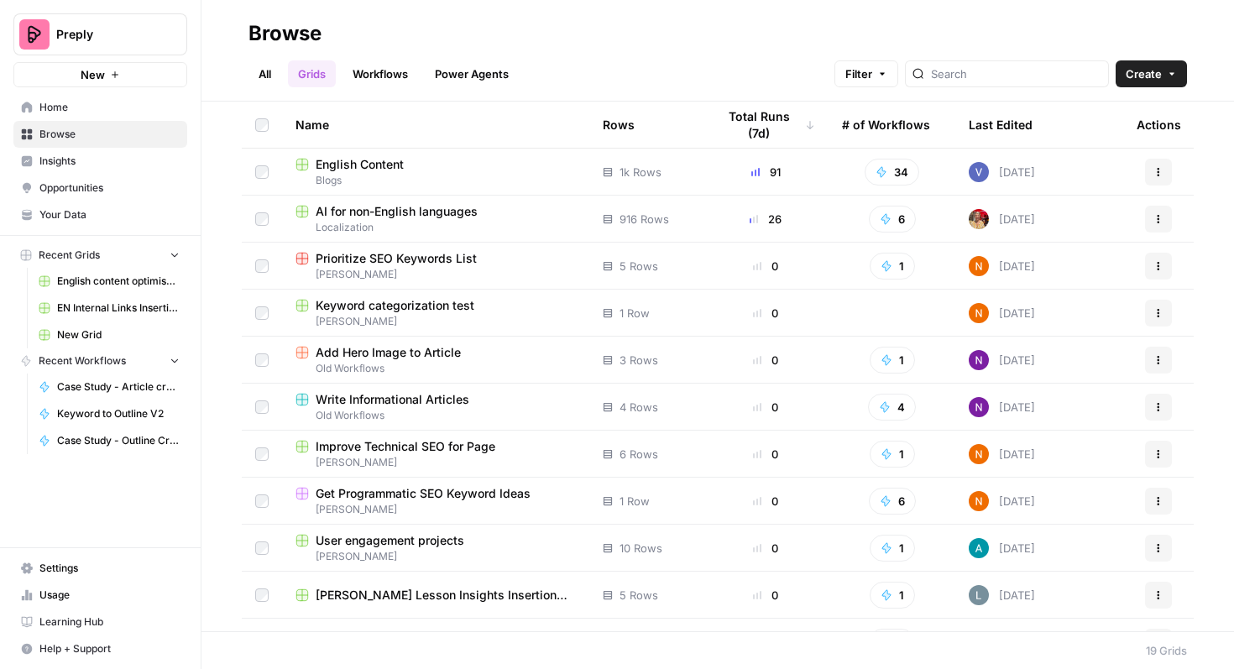
click at [1016, 132] on div "Last Edited" at bounding box center [1000, 125] width 64 height 46
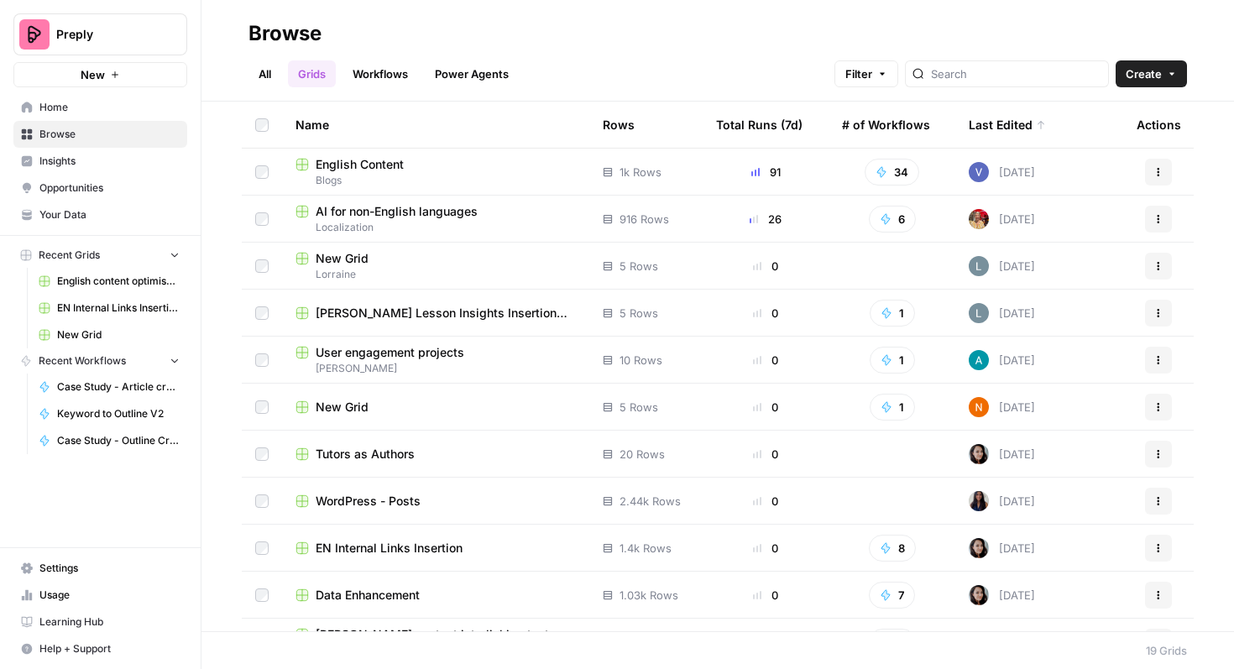
click at [468, 263] on div "New Grid" at bounding box center [435, 258] width 280 height 17
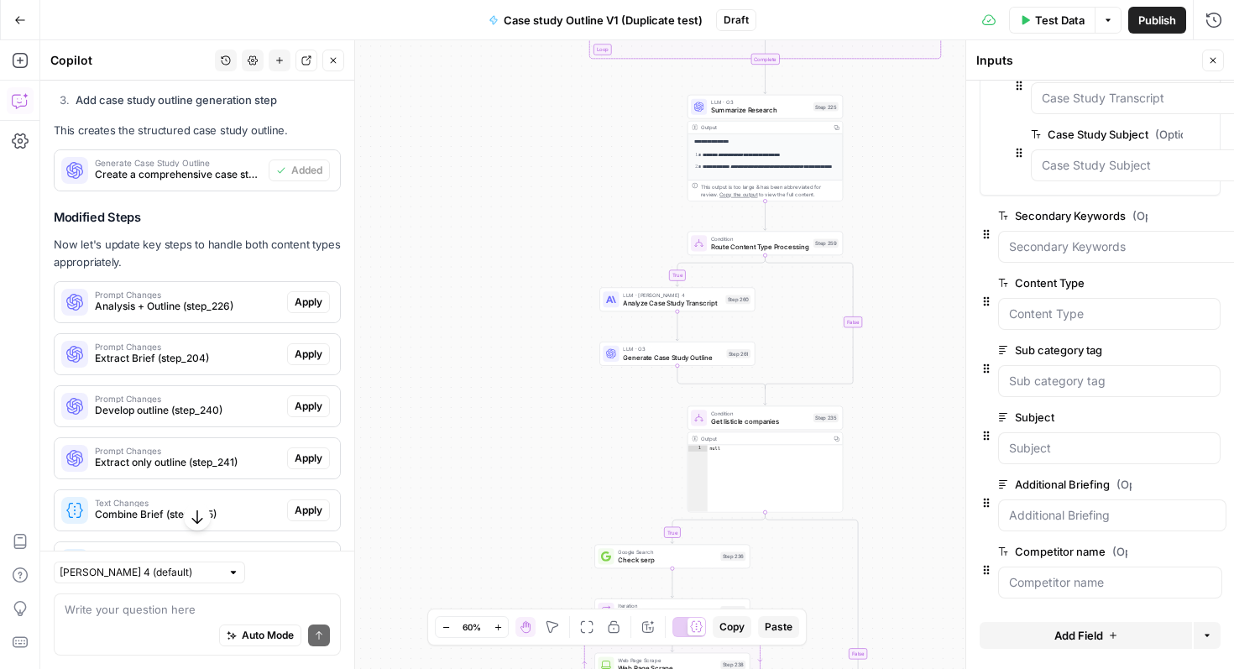
scroll to position [4204, 0]
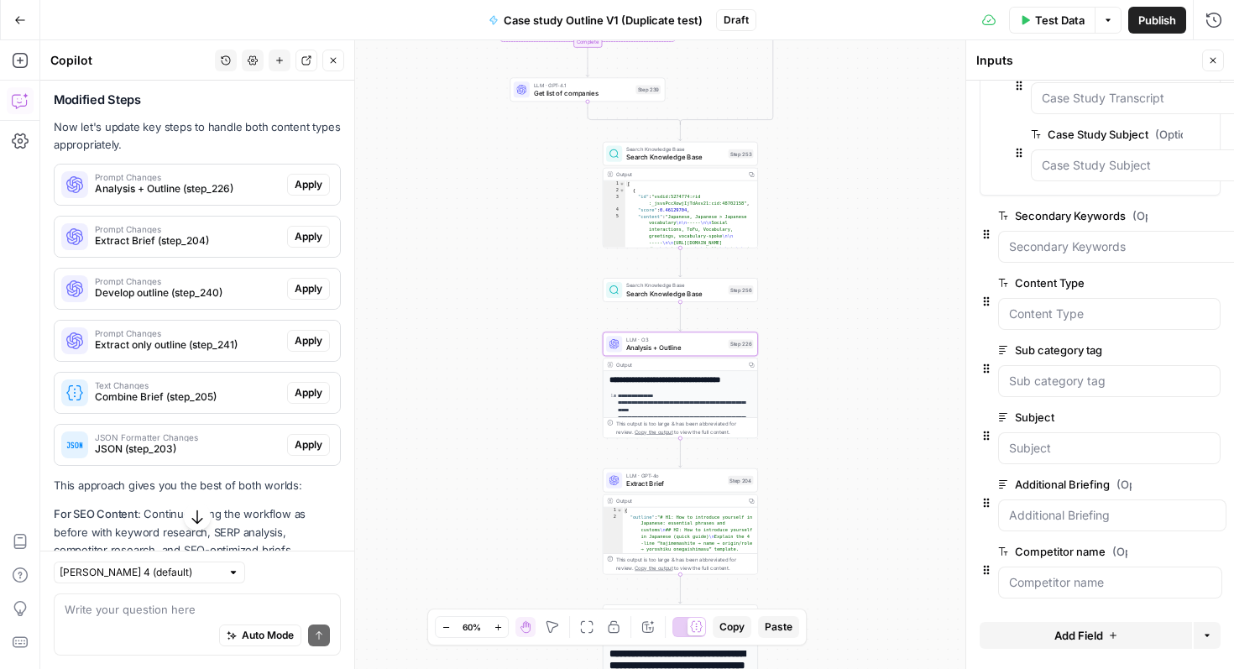
click at [316, 184] on span "Apply" at bounding box center [309, 184] width 28 height 15
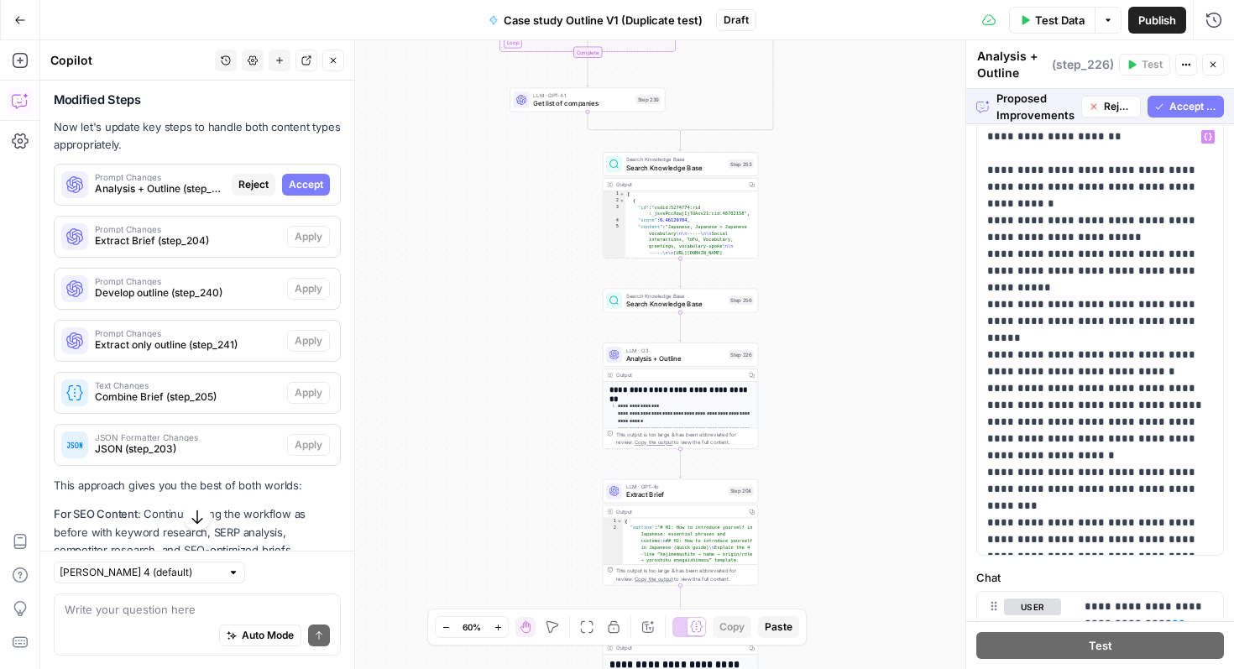
scroll to position [86, 0]
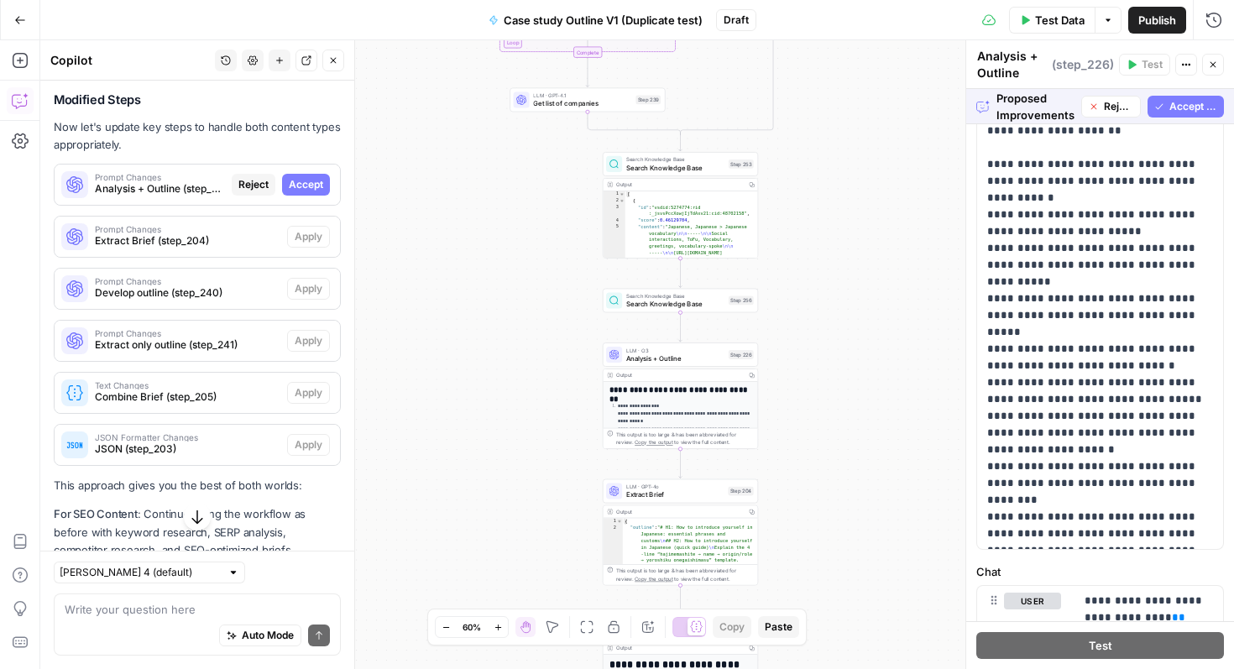
click at [1181, 107] on span "Accept All" at bounding box center [1193, 106] width 48 height 15
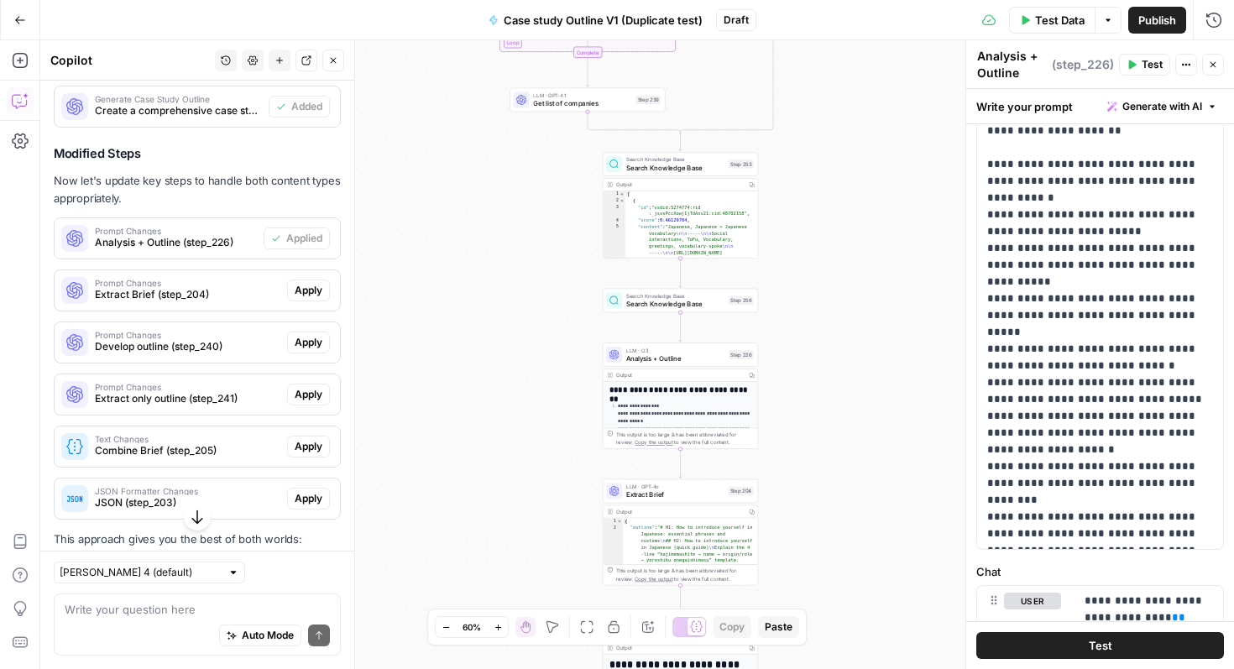
scroll to position [0, 0]
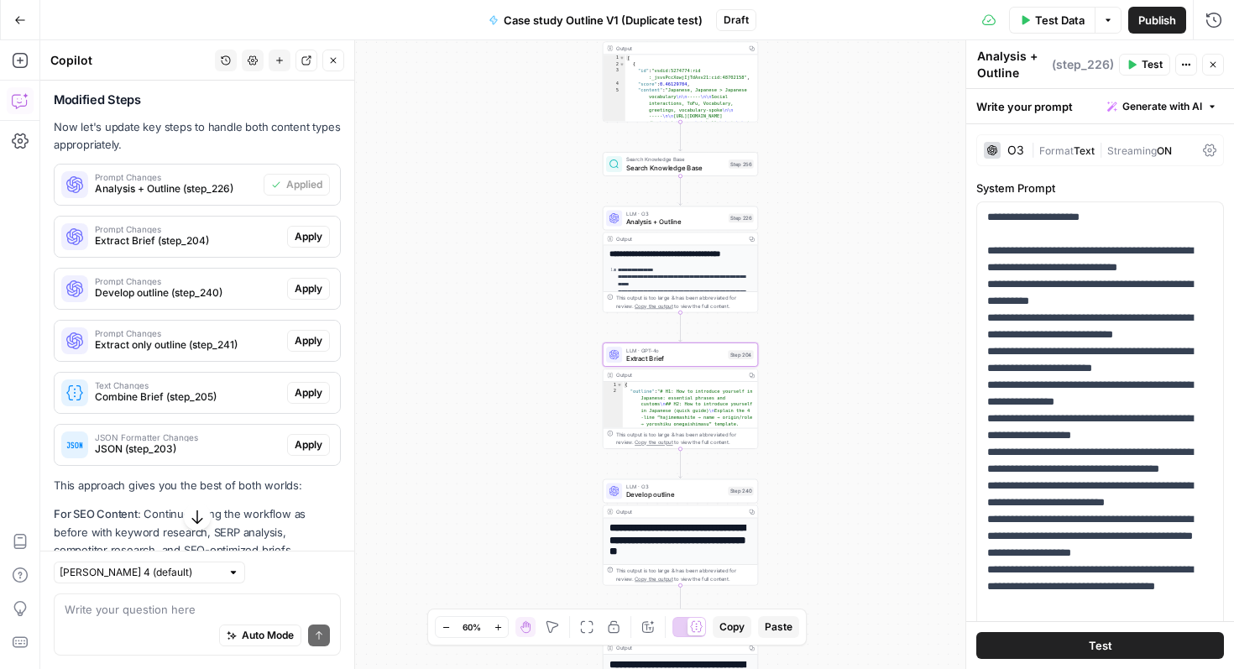
click at [309, 237] on span "Apply" at bounding box center [309, 236] width 28 height 15
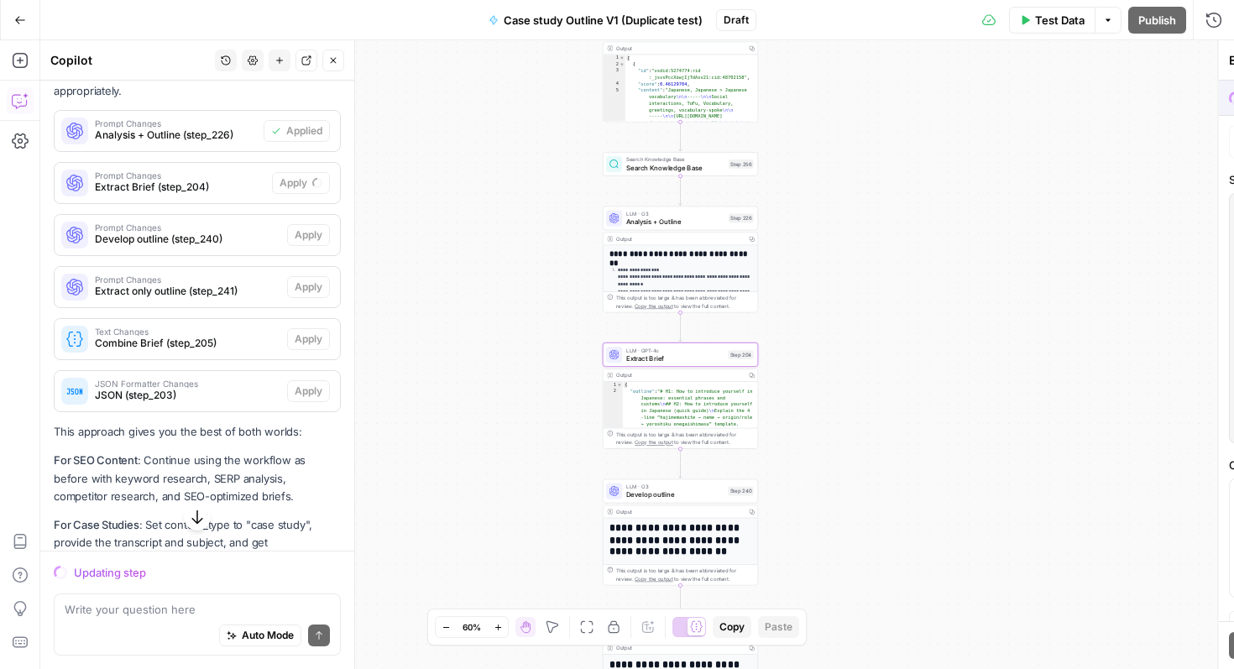
scroll to position [4264, 0]
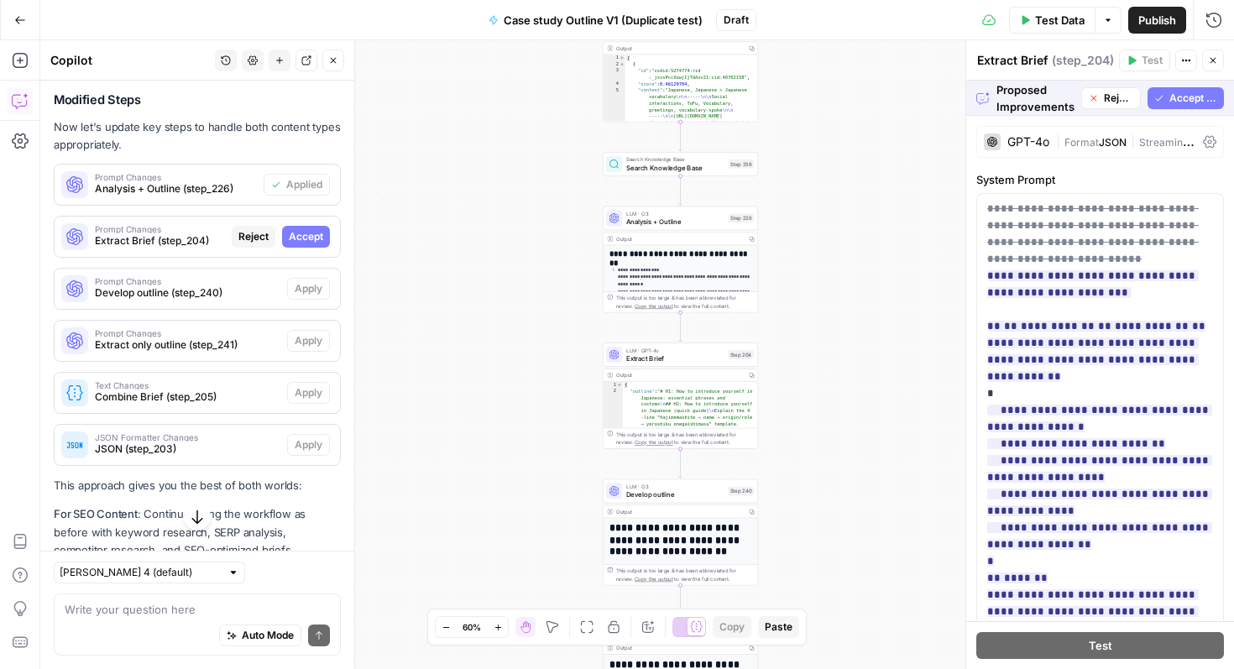
click at [1198, 100] on span "Accept All" at bounding box center [1193, 98] width 48 height 15
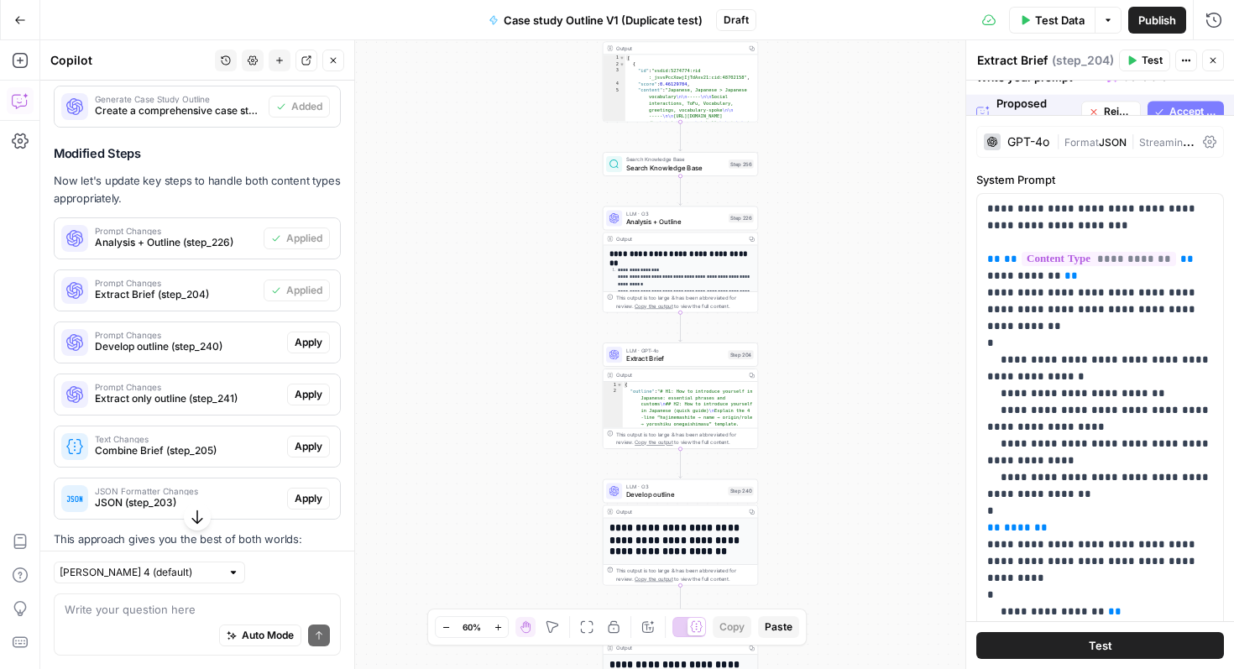
scroll to position [4318, 0]
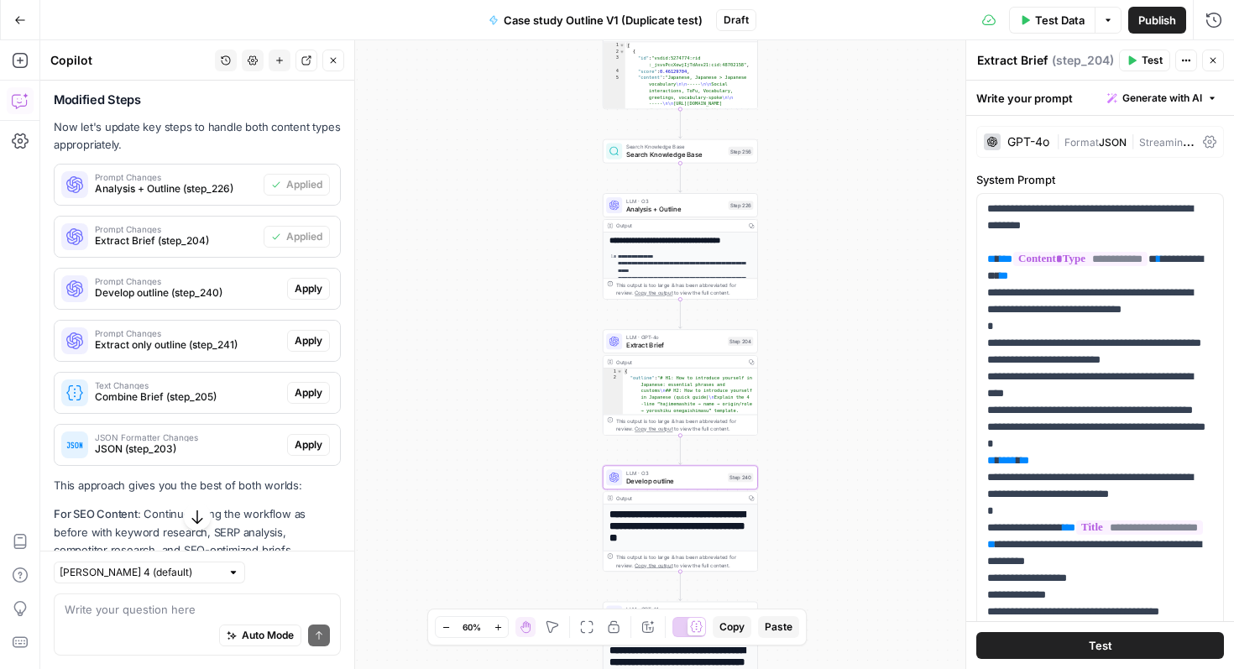
click at [310, 290] on span "Apply" at bounding box center [309, 288] width 28 height 15
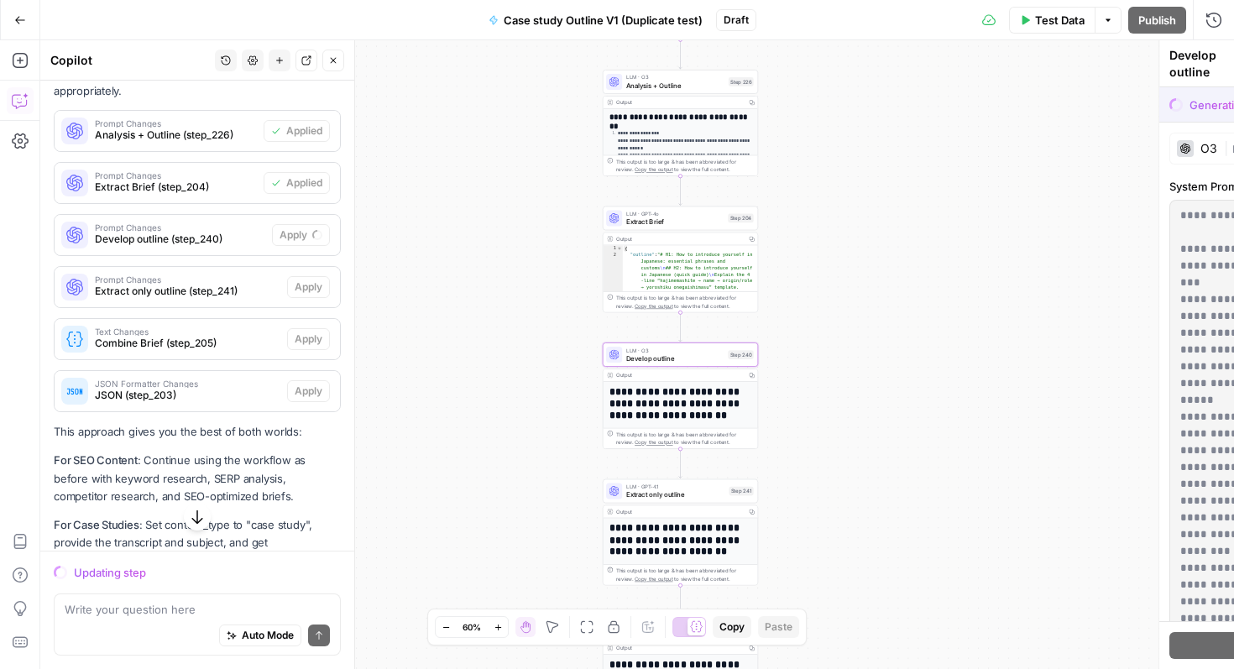
scroll to position [4264, 0]
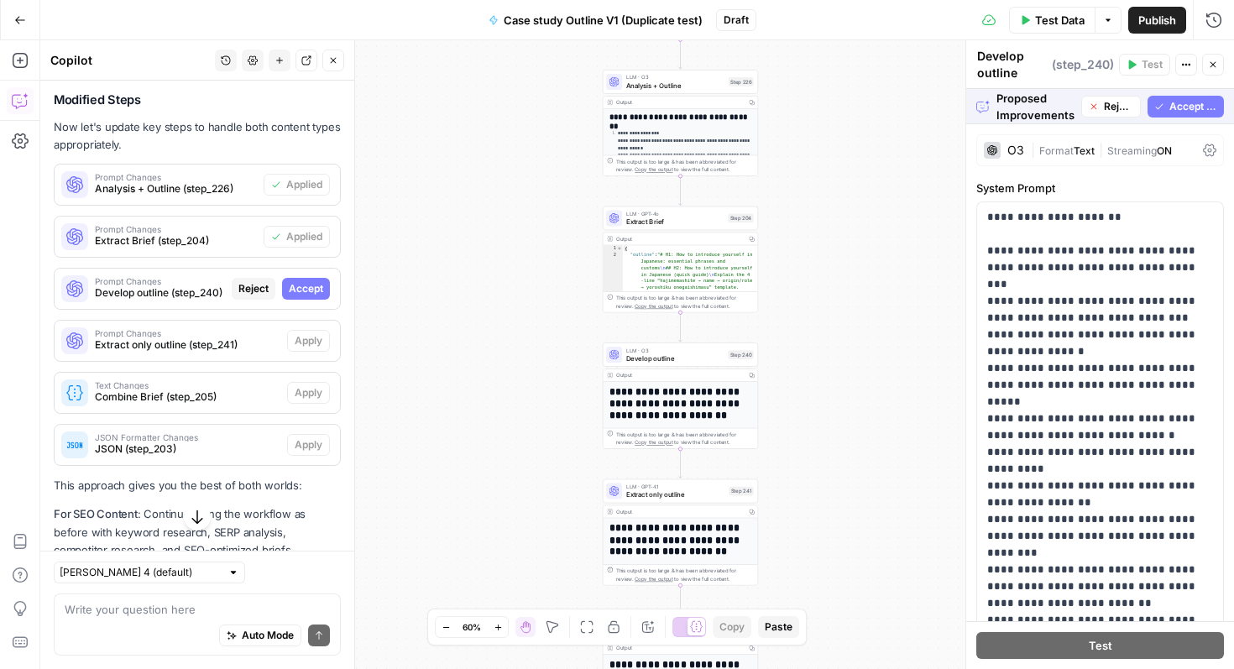
click at [1187, 103] on span "Accept All" at bounding box center [1193, 106] width 48 height 15
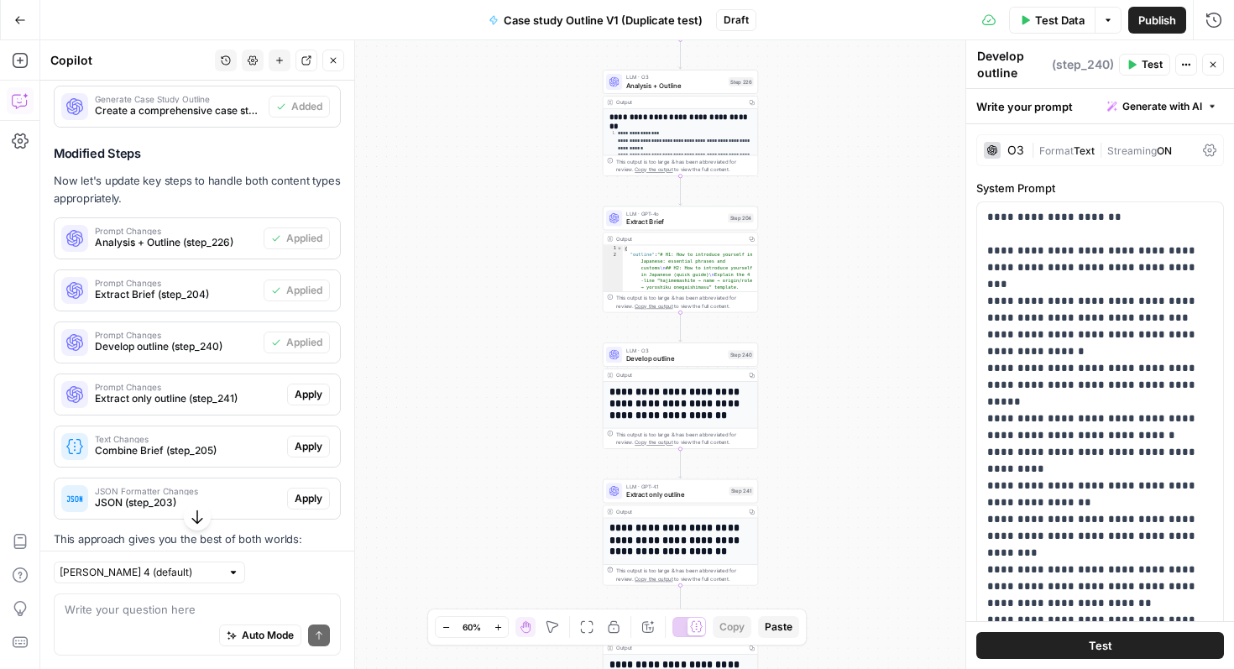
scroll to position [4318, 0]
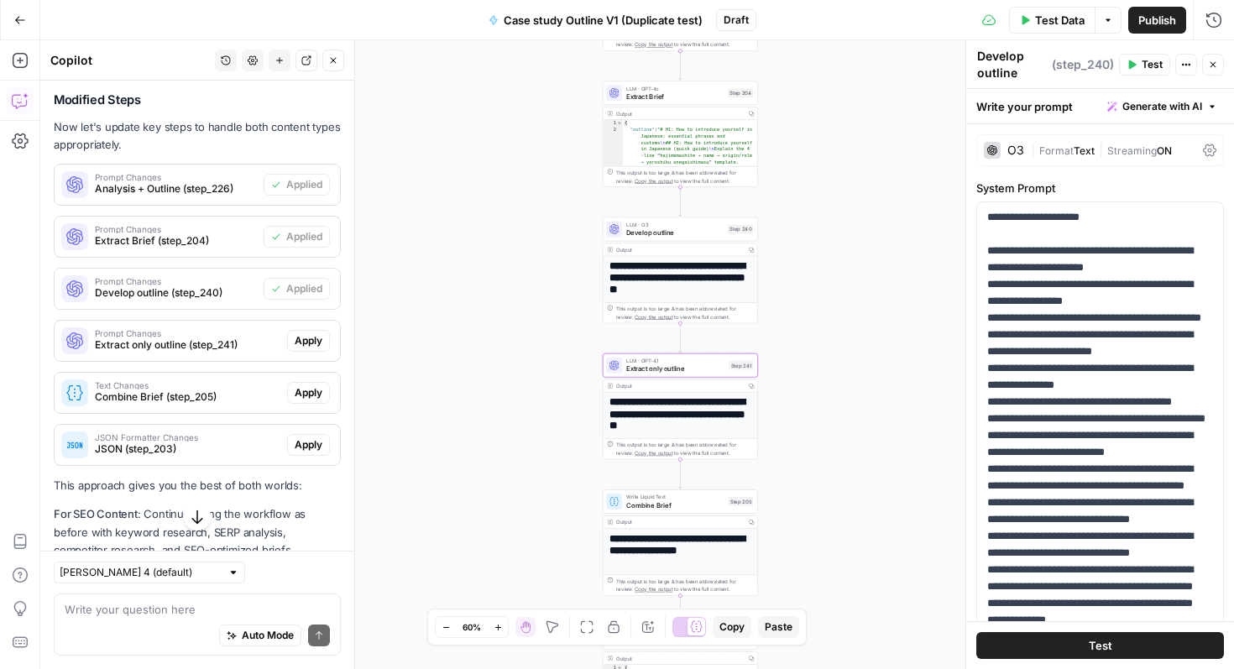
click at [308, 342] on span "Apply" at bounding box center [309, 340] width 28 height 15
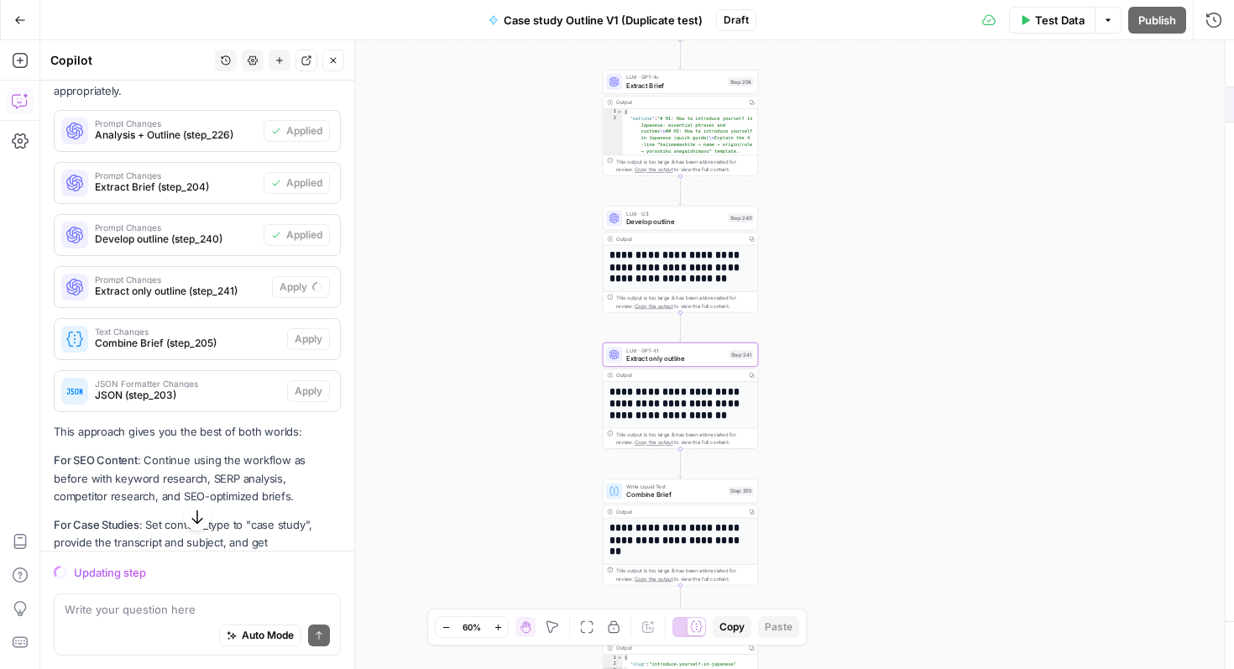
scroll to position [4264, 0]
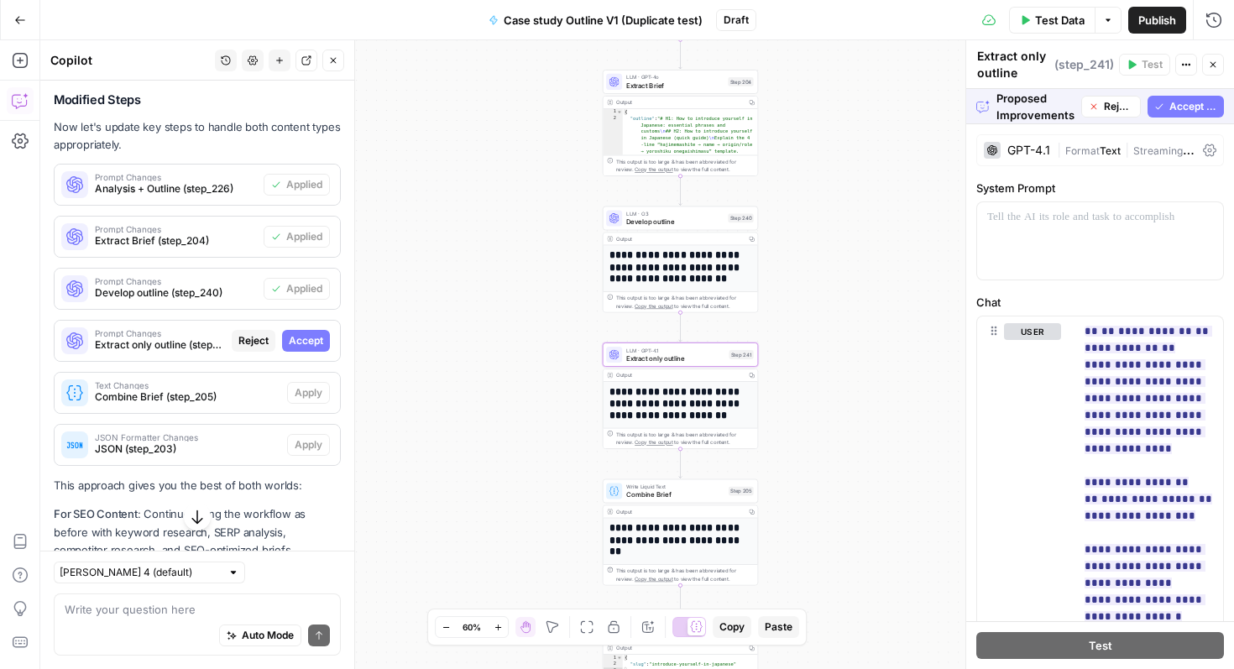
click at [310, 339] on span "Accept" at bounding box center [306, 340] width 34 height 15
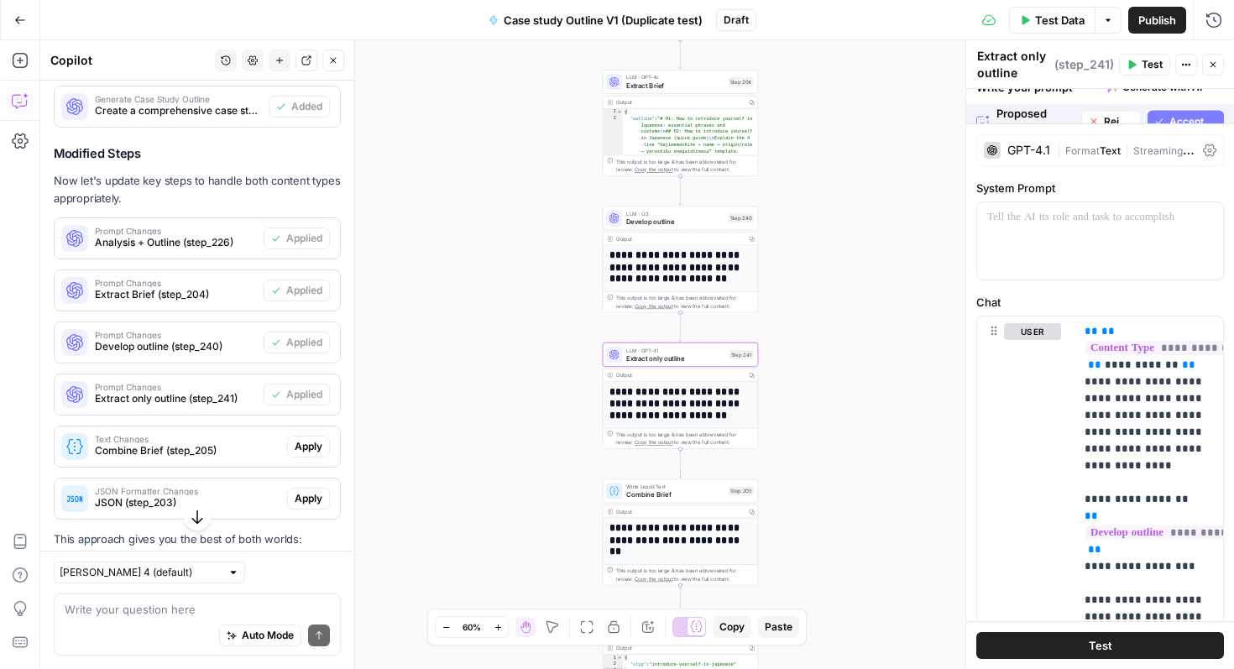
scroll to position [4318, 0]
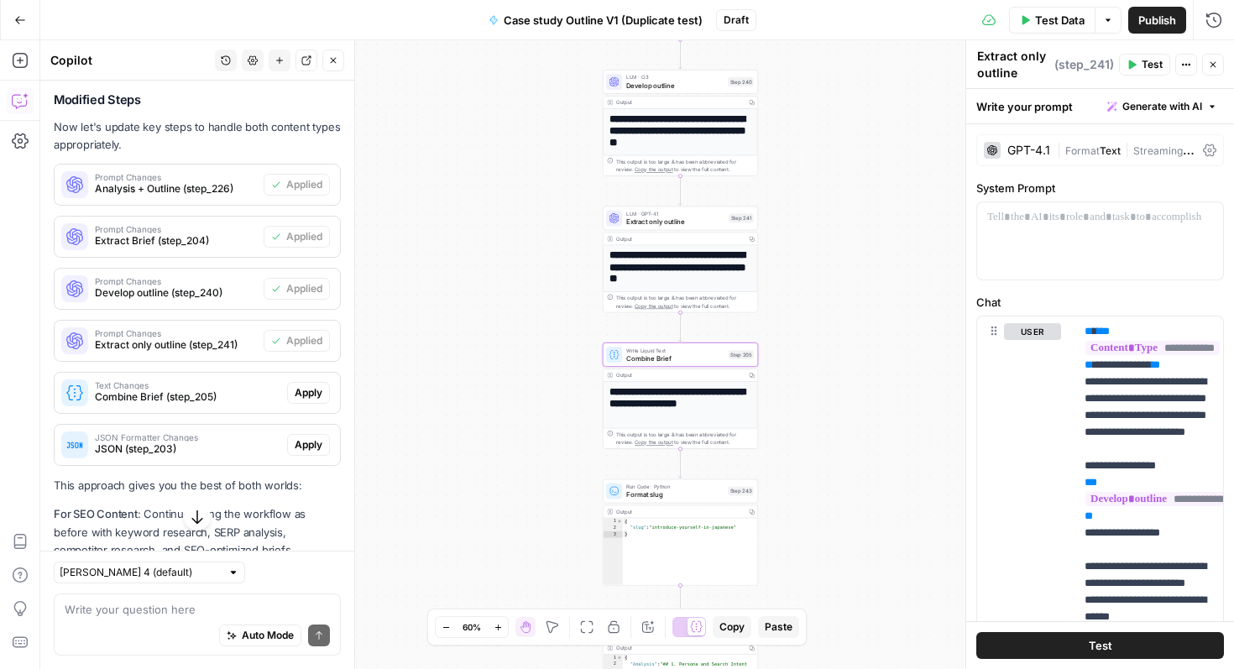
click at [313, 396] on span "Apply" at bounding box center [309, 392] width 28 height 15
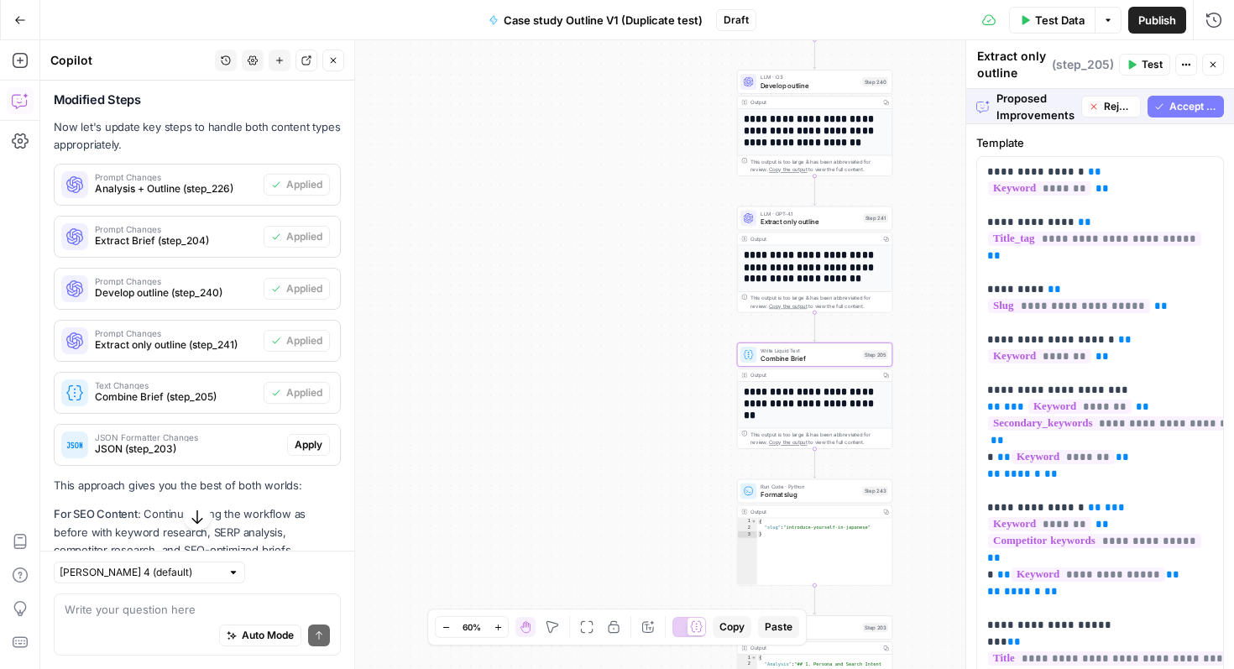
type textarea "Combine Brief"
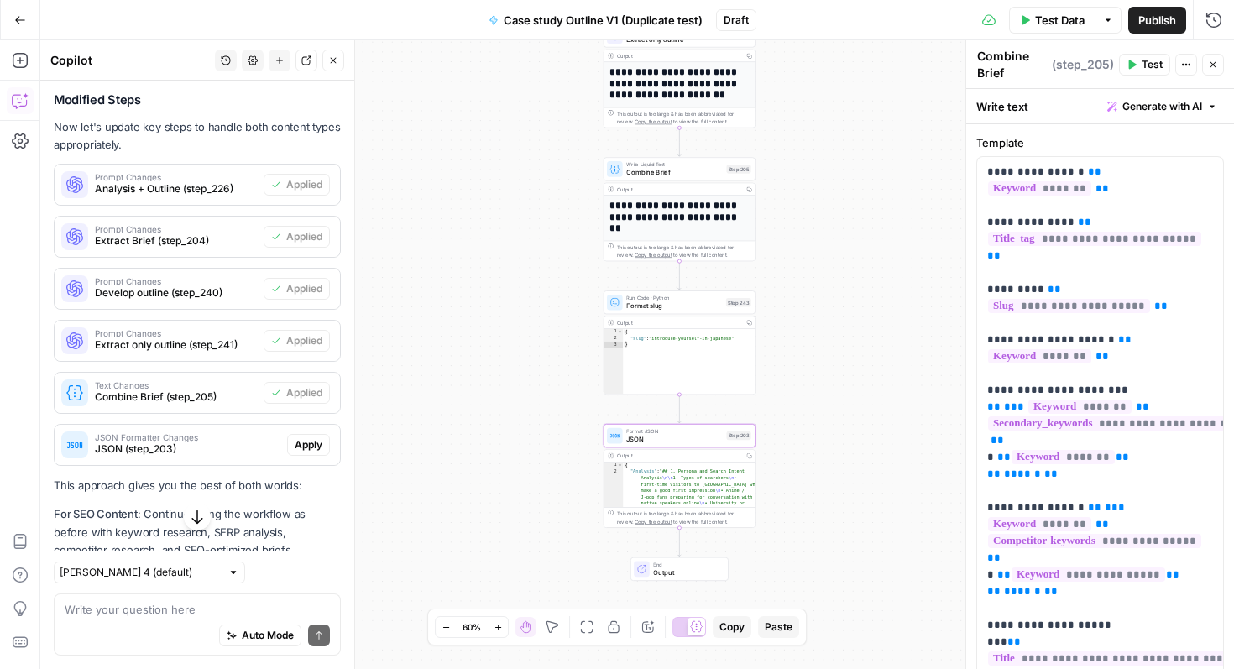
click at [314, 447] on span "Apply" at bounding box center [309, 444] width 28 height 15
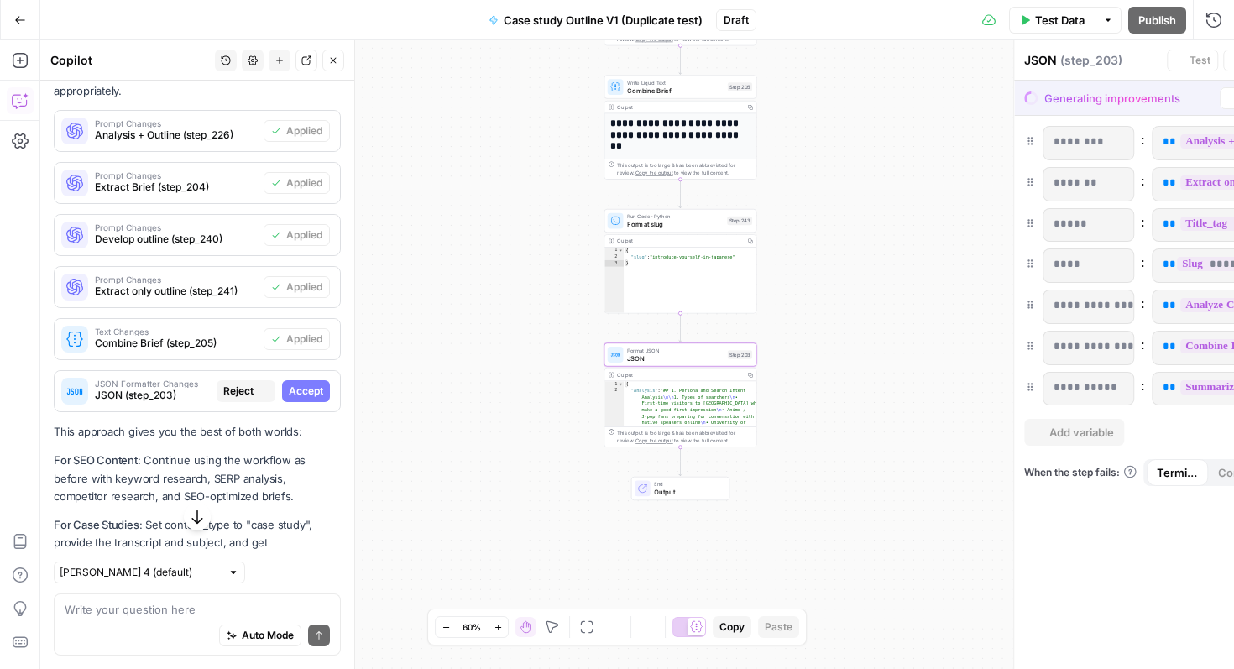
scroll to position [4264, 0]
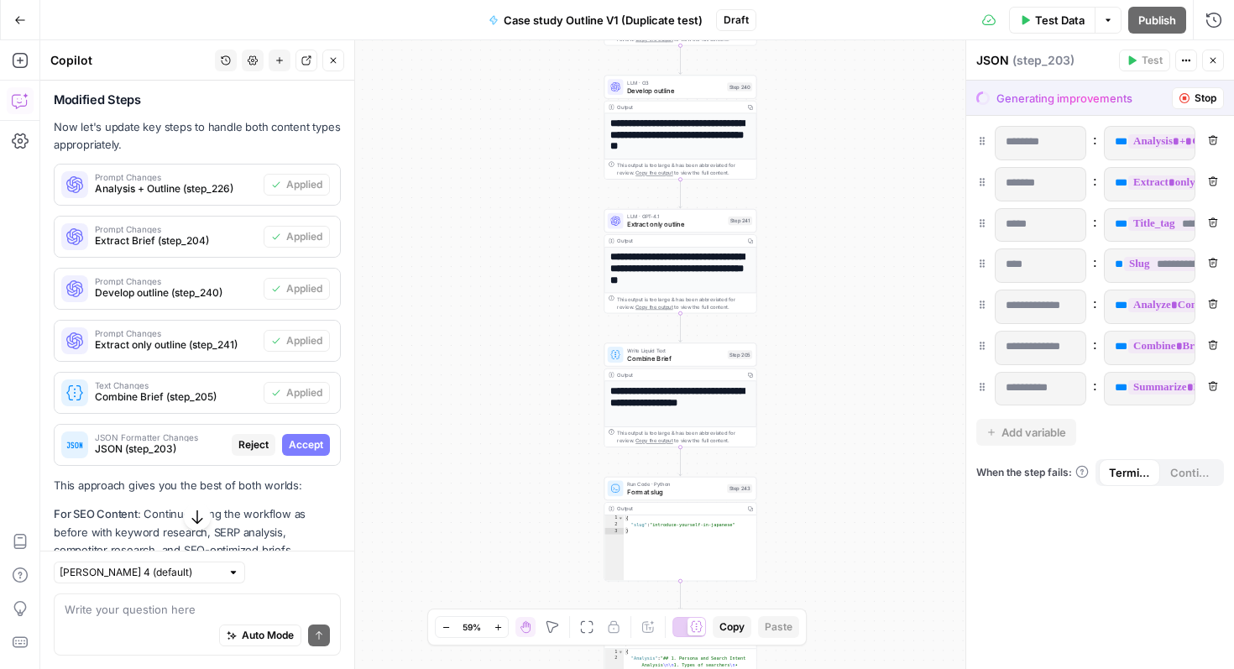
click at [317, 448] on span "Accept" at bounding box center [306, 444] width 34 height 15
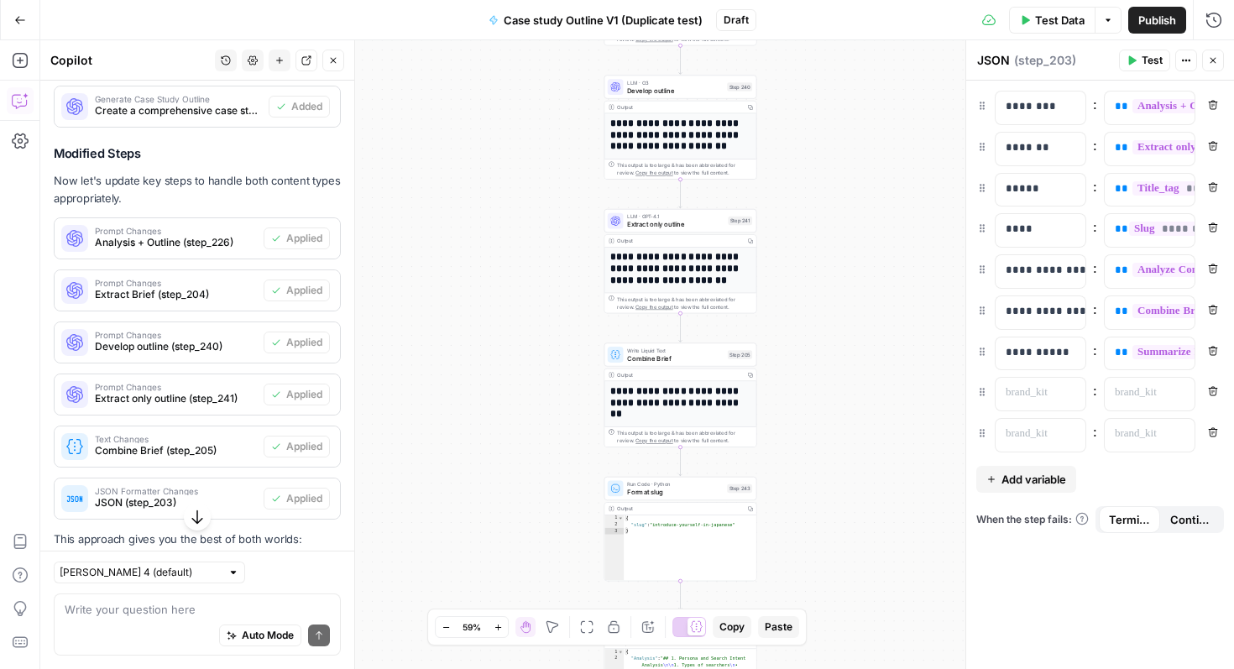
scroll to position [4318, 0]
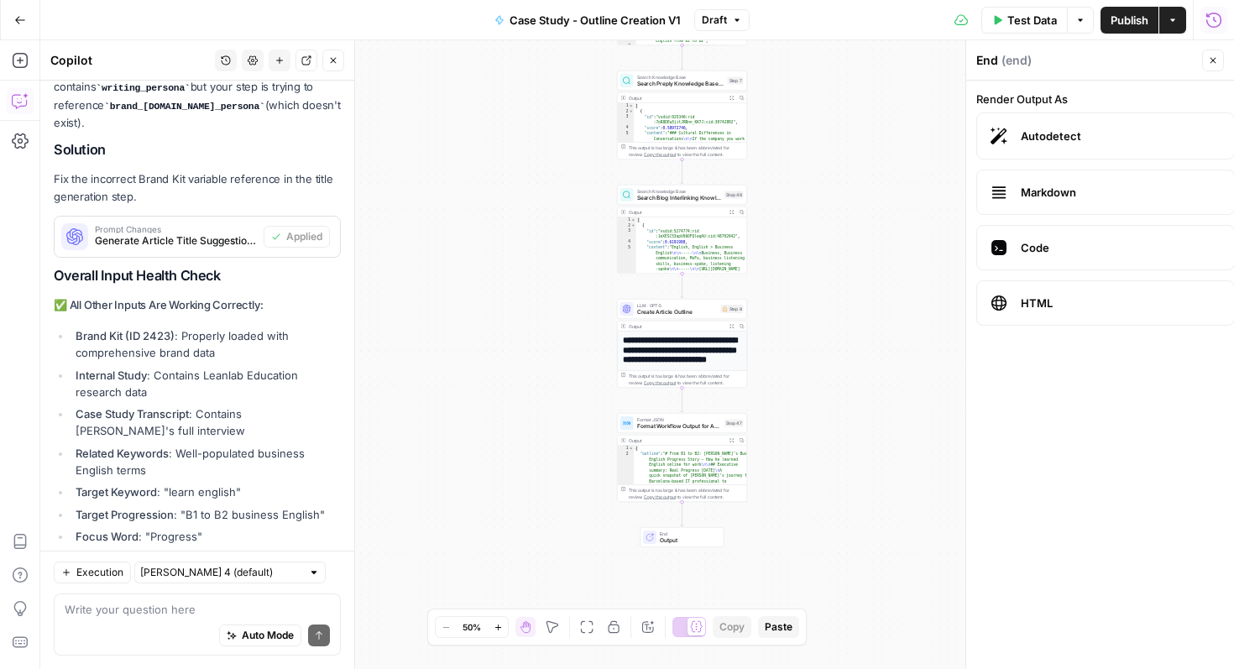
scroll to position [3297, 0]
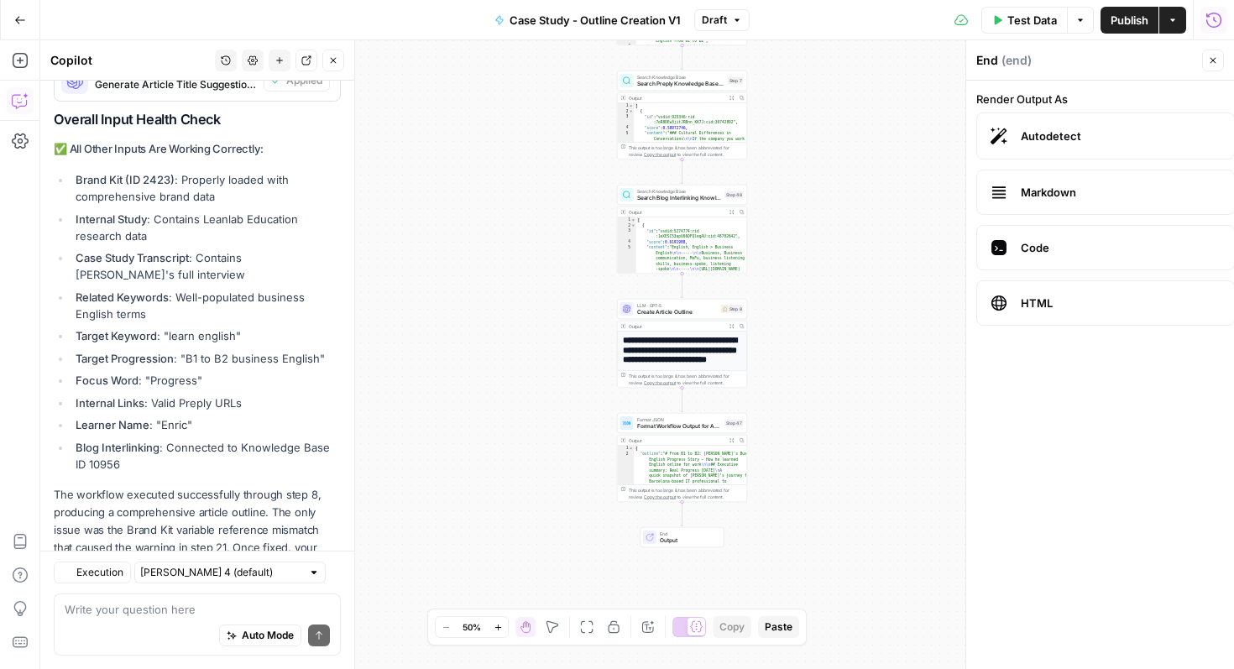
click at [1165, 23] on button "Actions" at bounding box center [1172, 20] width 27 height 27
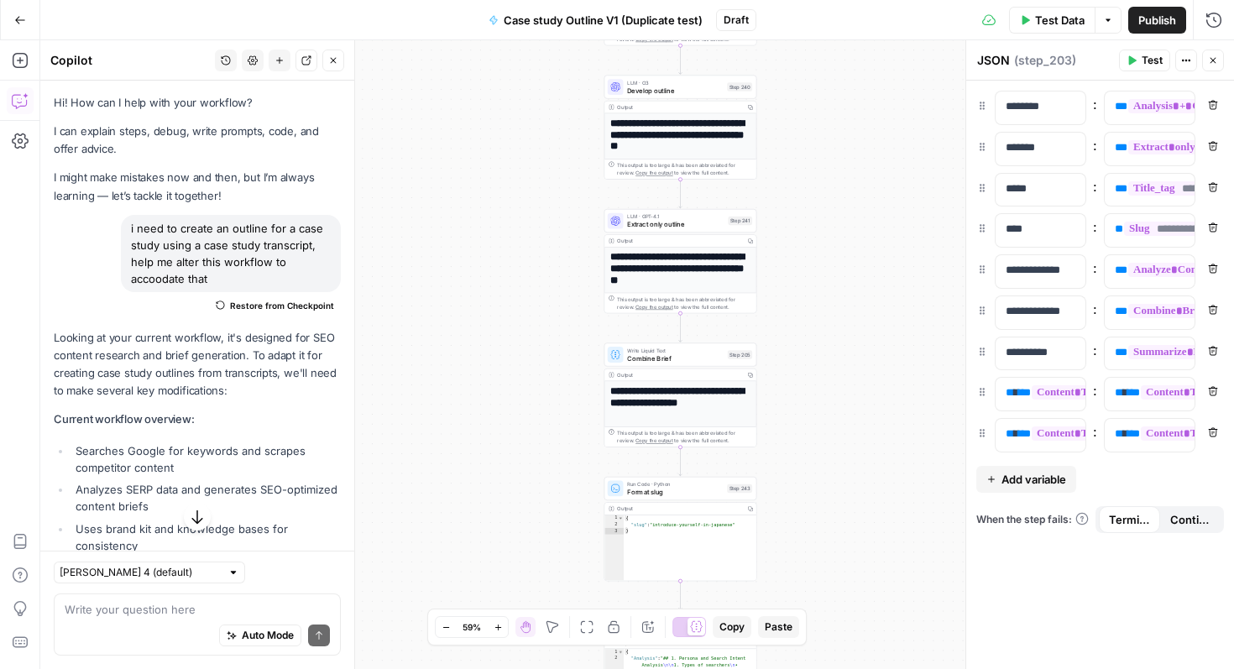
scroll to position [4318, 0]
